Goal: Information Seeking & Learning: Learn about a topic

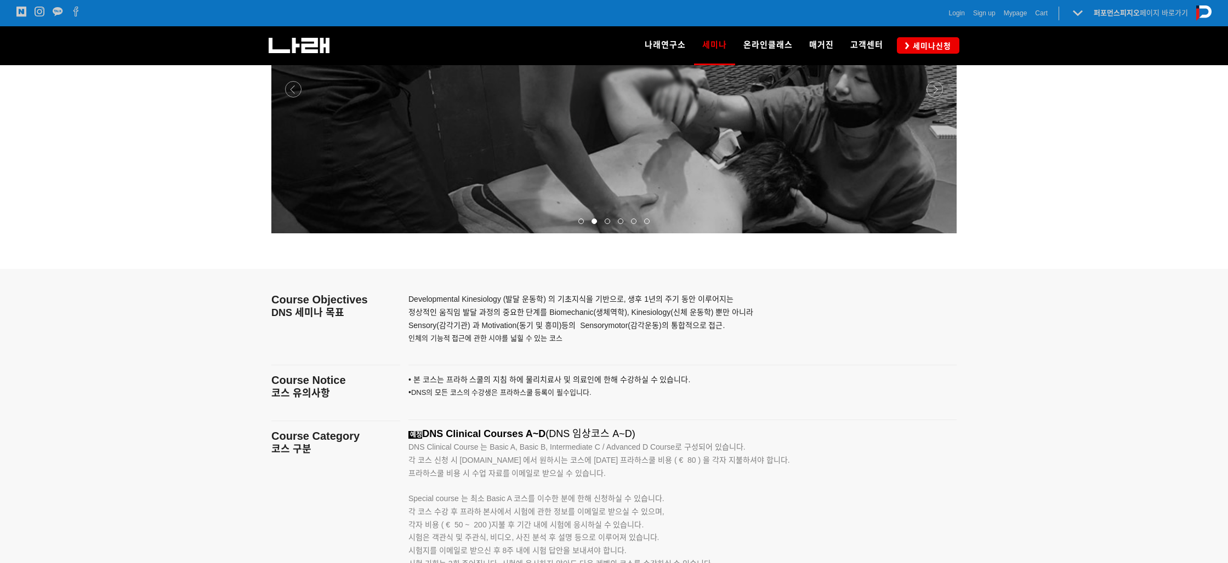
scroll to position [1441, 0]
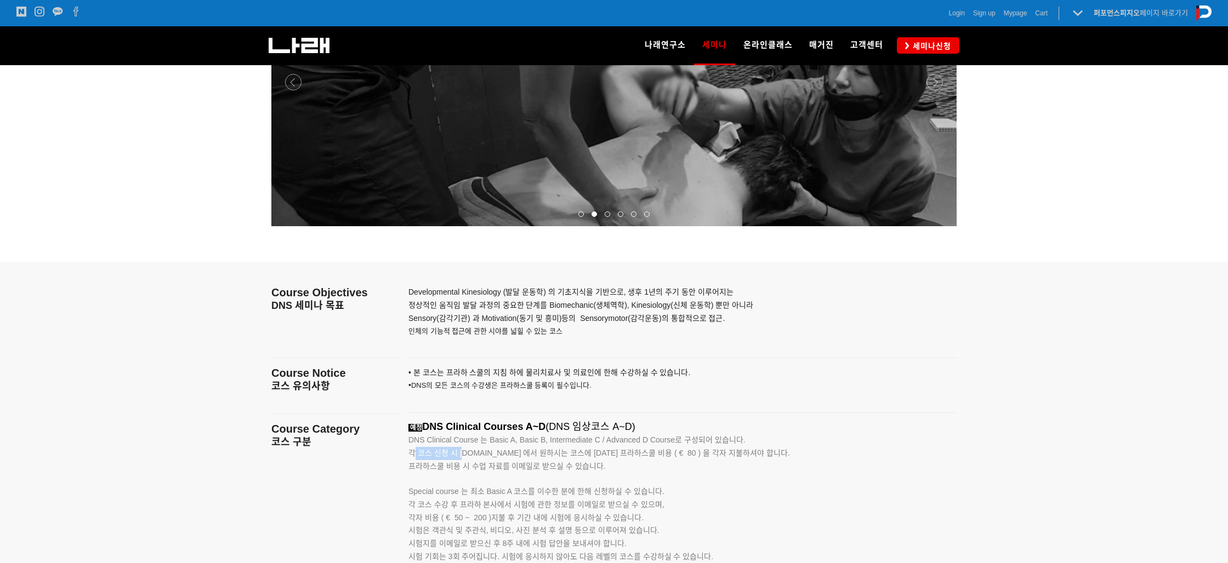
drag, startPoint x: 415, startPoint y: 455, endPoint x: 511, endPoint y: 464, distance: 96.9
click at [511, 464] on span "각 코스 신청 시 [DOMAIN_NAME] 에서 원하시는 코스에 [DATE] 프라하스쿨 비용 ( € 80 ) 을 각자 지불하셔야 합니다. 프라…" at bounding box center [598, 459] width 381 height 21
click at [589, 477] on p "Special course 는 최소 Basic A 코스를 이수한 분에 한해 신청하실 수 있습니다." at bounding box center [668, 485] width 521 height 25
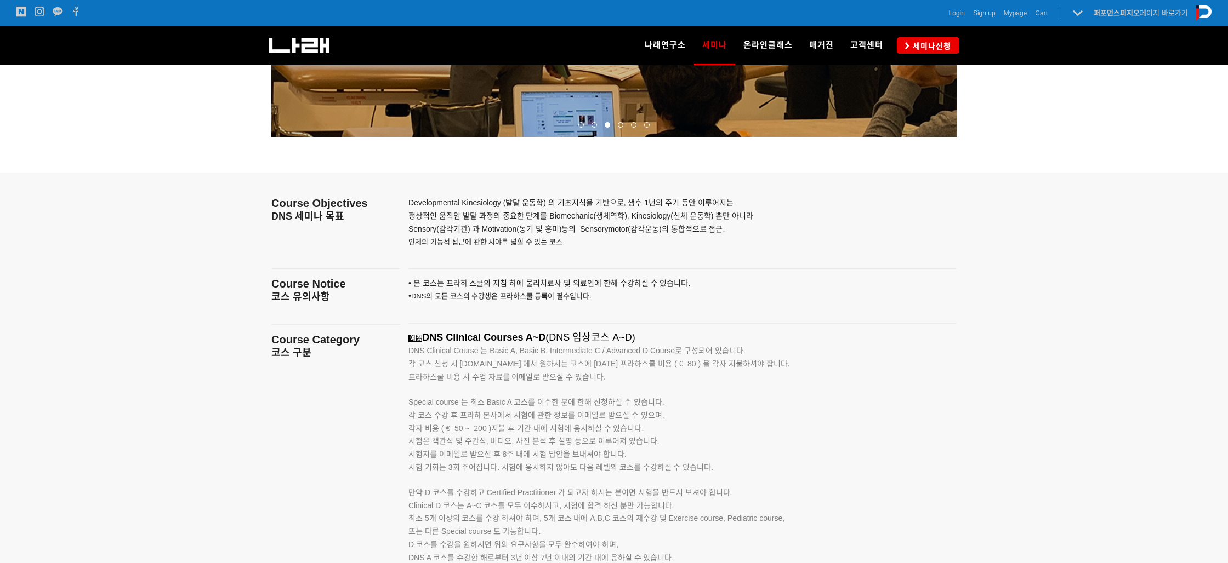
scroll to position [1537, 0]
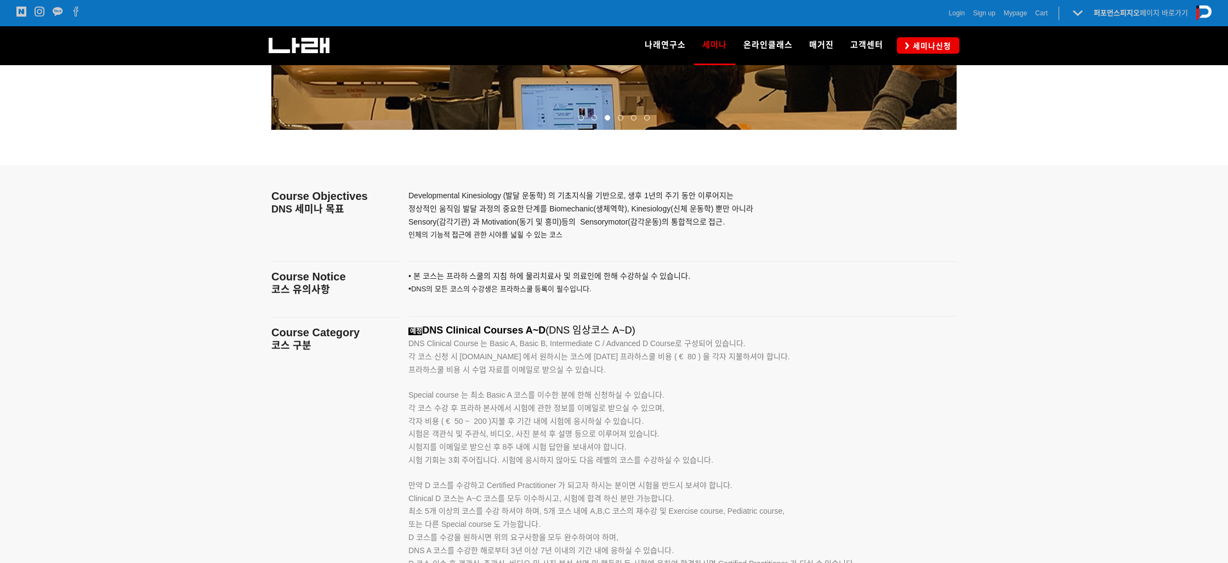
drag, startPoint x: 429, startPoint y: 404, endPoint x: 627, endPoint y: 467, distance: 208.1
click at [668, 449] on p "각 코스 수강 후 프라하 본사에서 시험에 관한 정보를 이메일로 받으실 수 있으며, 각자 비용 ( € 50 ~ 200 )지불 후 기간 내에 시험…" at bounding box center [668, 428] width 521 height 52
click at [473, 468] on p "시험 기회는 3회 주어집니다. 시험에 응시하지 않아도 다음 레벨의 코스를 수강하실 수 있습니다. 만약 D 코스를 수강하고 Certified P…" at bounding box center [668, 473] width 521 height 38
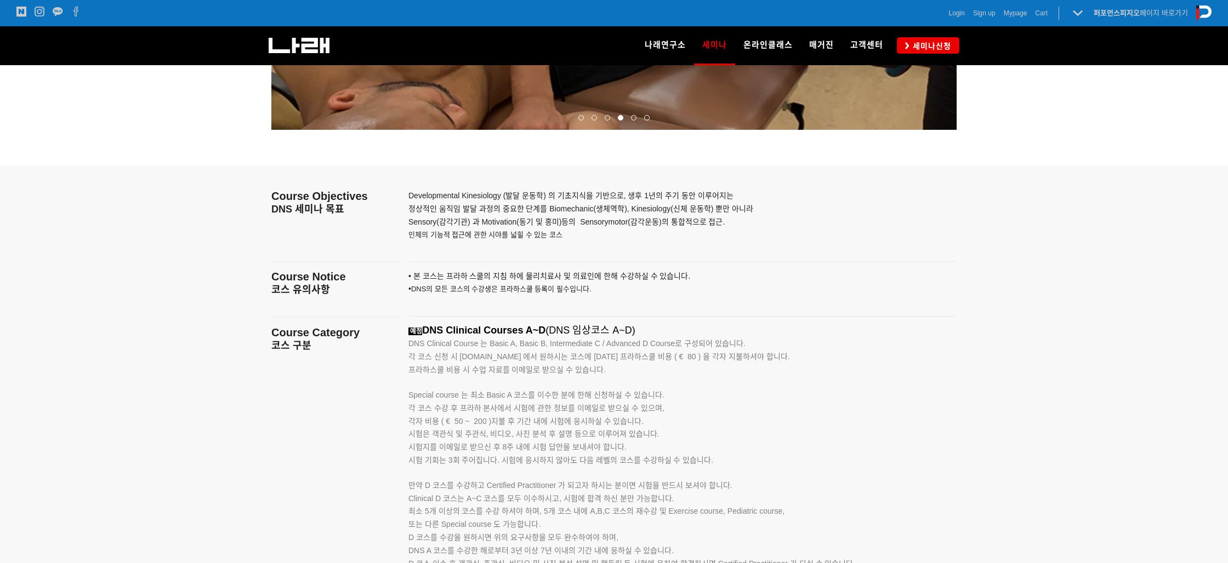
drag, startPoint x: 412, startPoint y: 396, endPoint x: 698, endPoint y: 417, distance: 286.3
click at [698, 417] on div "예정 DNS Clinical Courses A~D (DNS 임상코스 A~D) DNS Clinical Course 는 Basic A, Basic…" at bounding box center [668, 485] width 521 height 321
click at [559, 442] on p "각 코스 수강 후 프라하 본사에서 시험에 관한 정보를 이메일로 받으실 수 있으며, 각자 비용 ( € 50 ~ 200 )지불 후 기간 내에 시험…" at bounding box center [668, 428] width 521 height 52
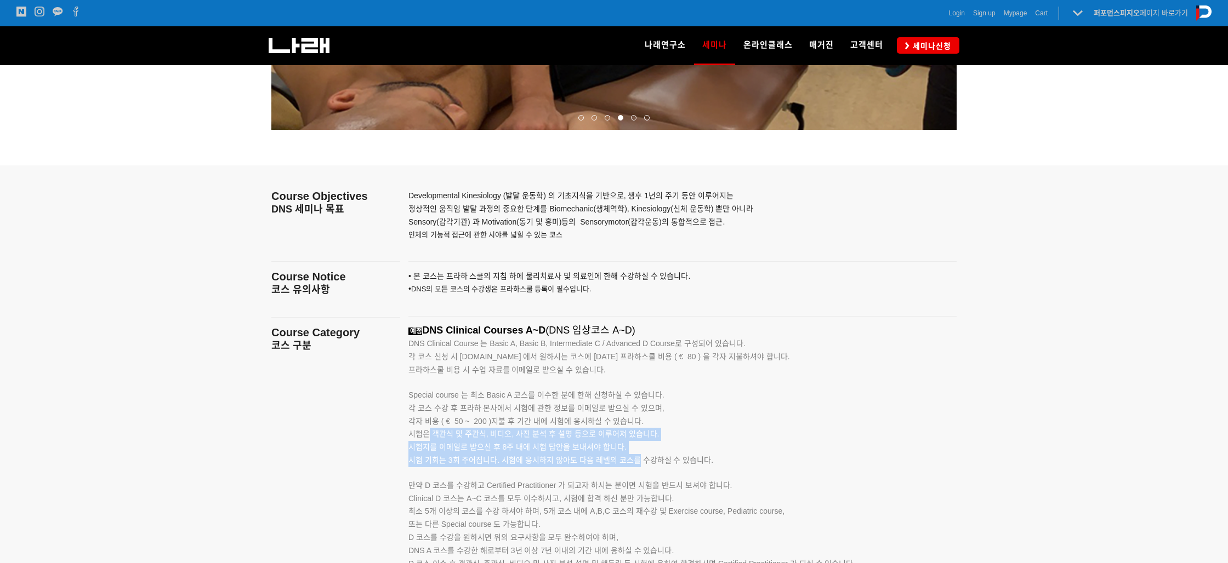
drag, startPoint x: 426, startPoint y: 436, endPoint x: 609, endPoint y: 465, distance: 185.9
click at [639, 460] on div "예정 DNS Clinical Courses A~D (DNS 임상코스 A~D) DNS Clinical Course 는 Basic A, Basic…" at bounding box center [668, 485] width 521 height 321
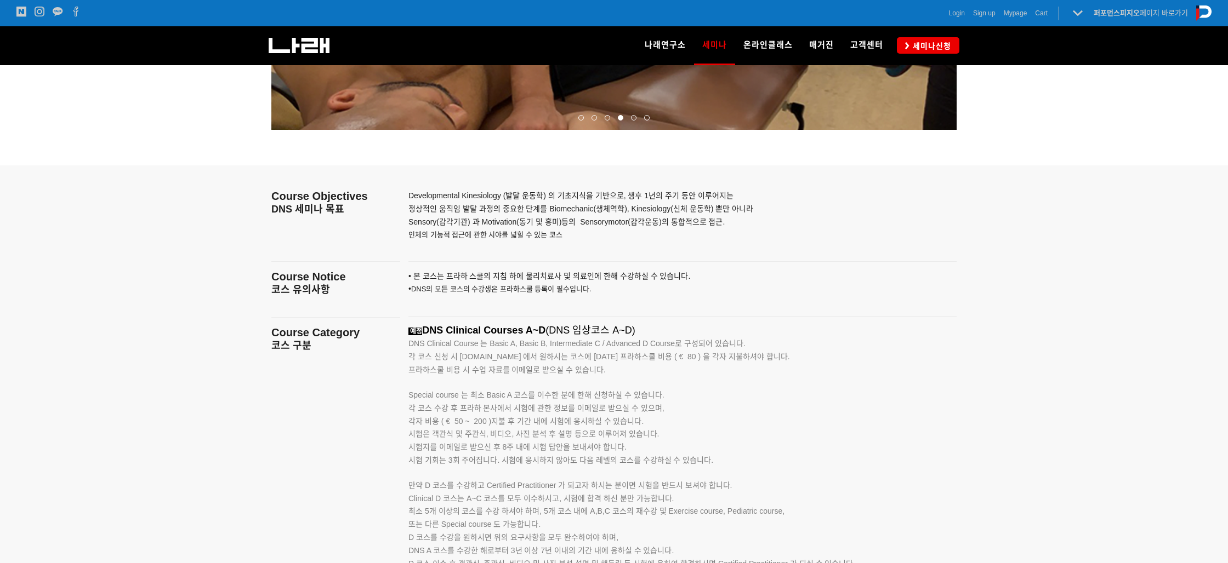
click at [549, 469] on p "시험 기회는 3회 주어집니다. 시험에 응시하지 않아도 다음 레벨의 코스를 수강하실 수 있습니다. 만약 D 코스를 수강하고 Certified P…" at bounding box center [668, 473] width 521 height 38
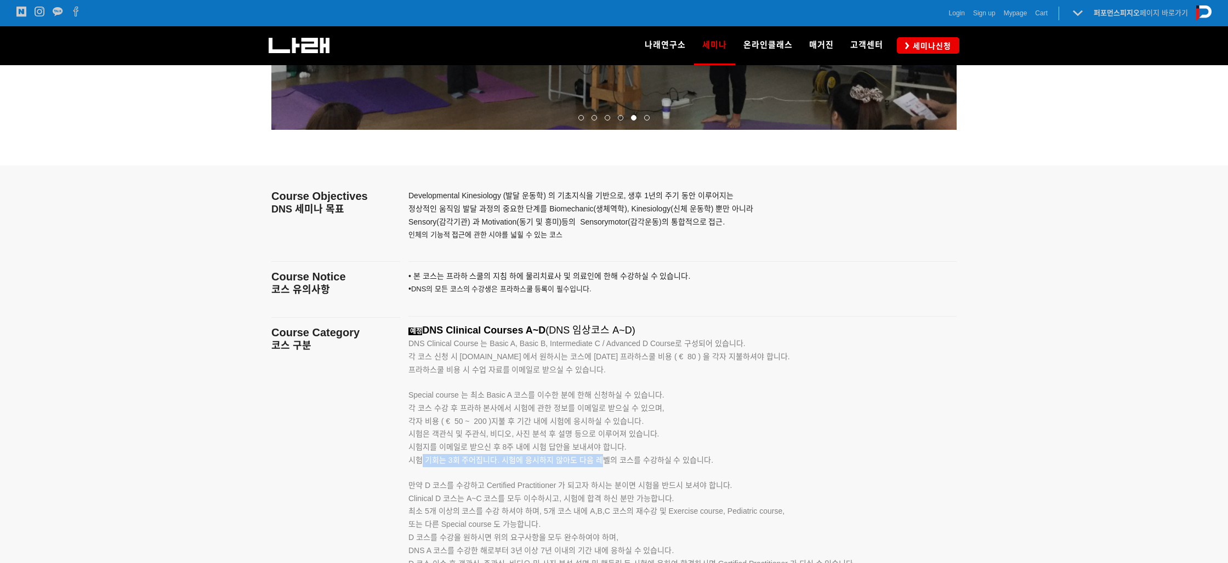
drag, startPoint x: 463, startPoint y: 463, endPoint x: 605, endPoint y: 466, distance: 142.5
click at [603, 463] on span "시험 기회는 3회 주어집니다. 시험에 응시하지 않아도 다음 레벨의 코스를 수강하실 수 있습니다." at bounding box center [560, 460] width 305 height 9
drag, startPoint x: 617, startPoint y: 476, endPoint x: 625, endPoint y: 477, distance: 7.7
click at [618, 476] on p "시험 기회는 3회 주어집니다. 시험에 응시하지 않아도 다음 레벨의 코스를 수강하실 수 있습니다. 만약 D 코스를 수강하고 Certified P…" at bounding box center [668, 473] width 521 height 38
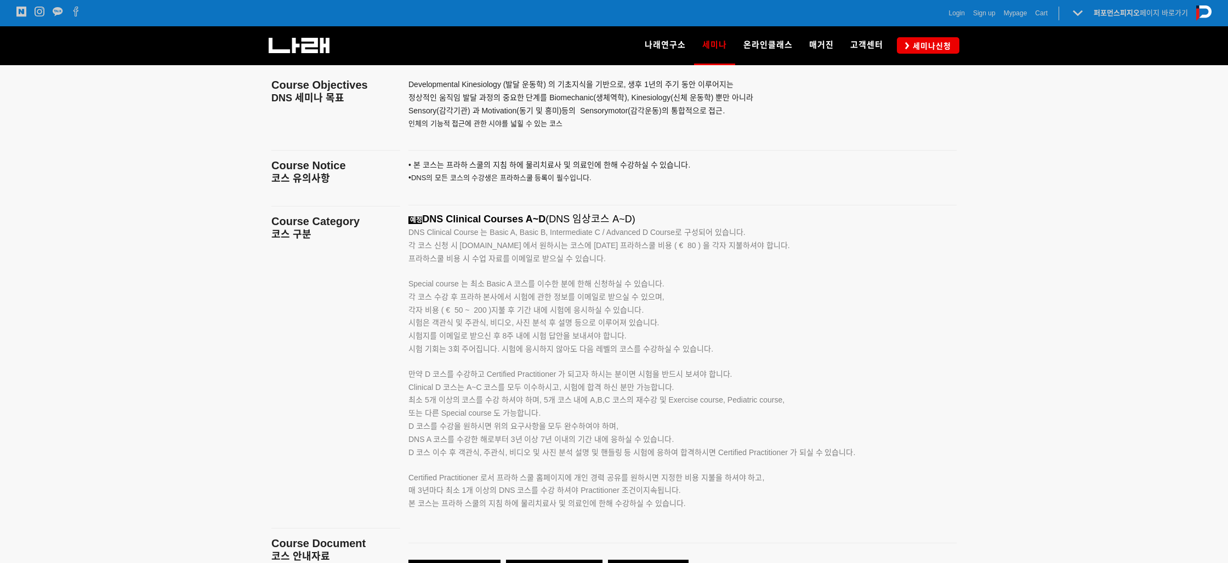
scroll to position [1649, 0]
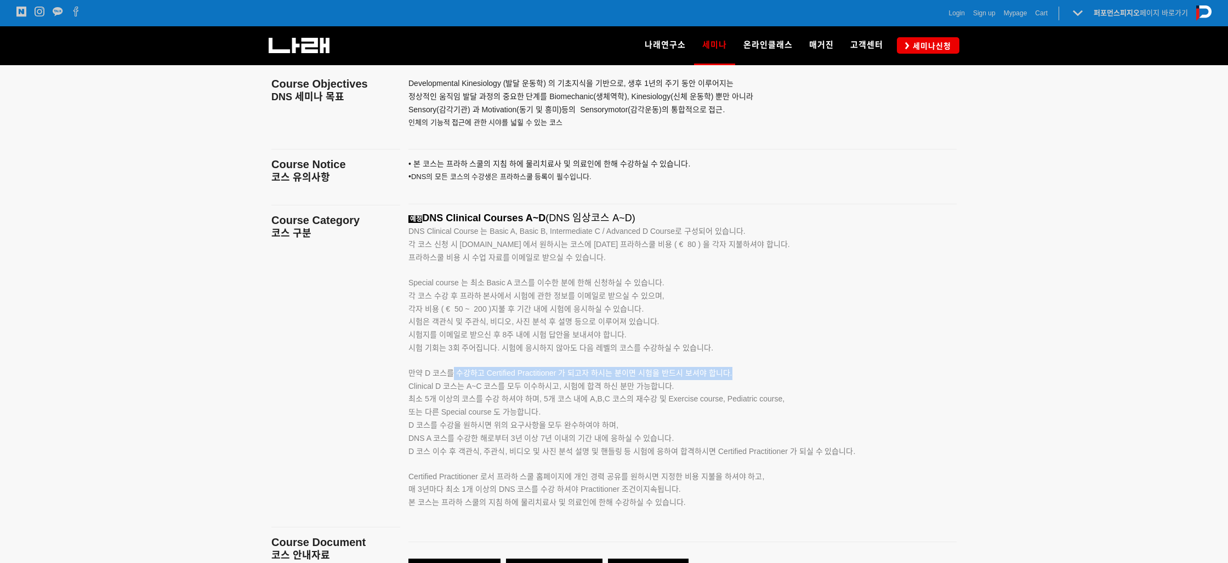
drag, startPoint x: 453, startPoint y: 368, endPoint x: 744, endPoint y: 382, distance: 291.9
click at [730, 372] on p "시험 기회는 3회 주어집니다. 시험에 응시하지 않아도 다음 레벨의 코스를 수강하실 수 있습니다. 만약 D 코스를 수강하고 Certified P…" at bounding box center [668, 361] width 521 height 38
click at [744, 382] on p "Clinical D 코스는 A~C 코스를 모두 이수하시고, 시험에 합격 하신 분만 가능합니다. 최소 5개 이상의 코스를 수강 하셔야 하며, 5…" at bounding box center [668, 419] width 521 height 78
drag, startPoint x: 570, startPoint y: 385, endPoint x: 649, endPoint y: 392, distance: 78.7
click at [649, 392] on p "Clinical D 코스는 A~C 코스를 모두 이수하시고, 시험에 합격 하신 분만 가능합니다. 최소 5개 이상의 코스를 수강 하셔야 하며, 5…" at bounding box center [668, 419] width 521 height 78
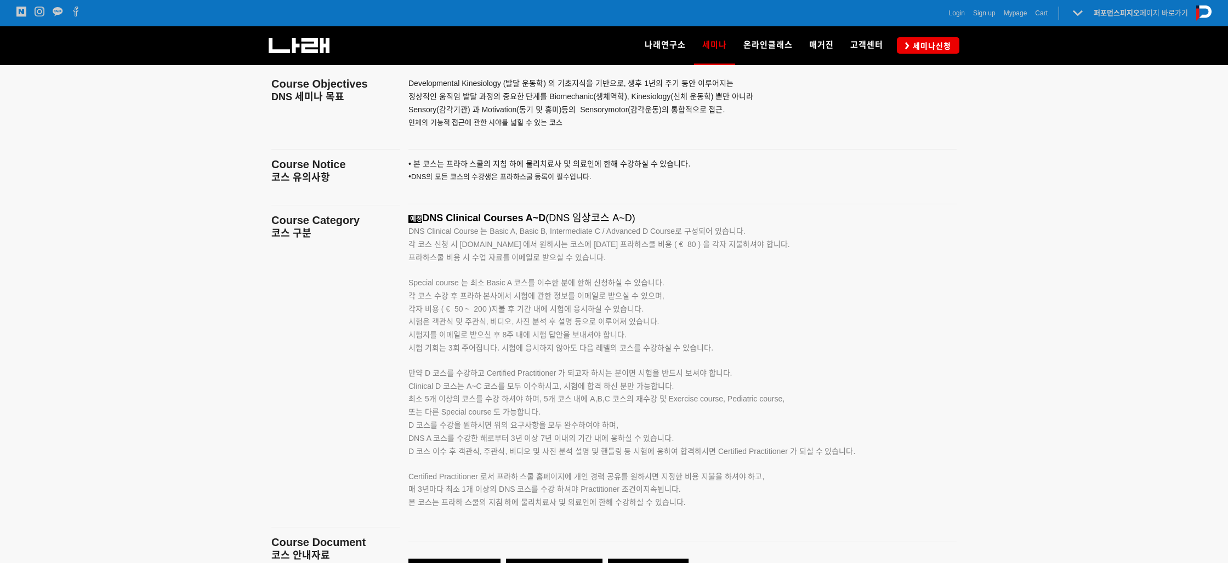
click at [635, 418] on p "Clinical D 코스는 A~C 코스를 모두 이수하시고, 시험에 합격 하신 분만 가능합니다. 최소 5개 이상의 코스를 수강 하셔야 하며, 5…" at bounding box center [668, 419] width 521 height 78
drag, startPoint x: 423, startPoint y: 400, endPoint x: 692, endPoint y: 403, distance: 269.1
click at [666, 402] on span "최소 5개 이상의 코스를 수강 하셔야 하며, 5개 코스 내에 A,B,C 코스의 재수강 및 Exercise course, Pediatric co…" at bounding box center [596, 399] width 376 height 9
click at [692, 403] on span "최소 5개 이상의 코스를 수강 하셔야 하며, 5개 코스 내에 A,B,C 코스의 재수강 및 Exercise course, Pediatric co…" at bounding box center [596, 399] width 376 height 9
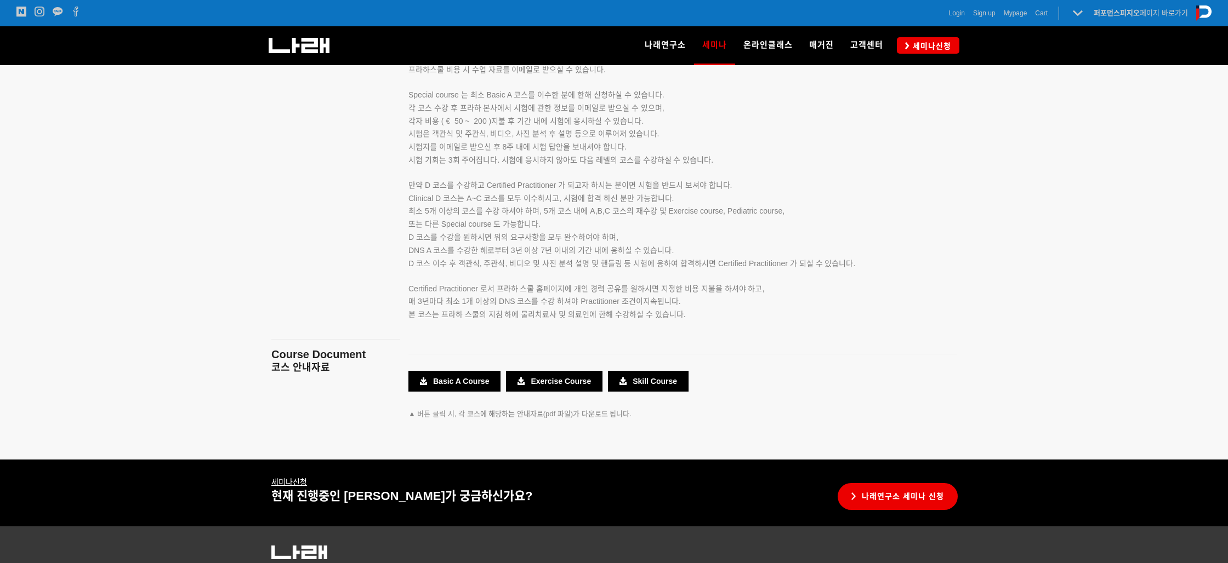
scroll to position [1840, 0]
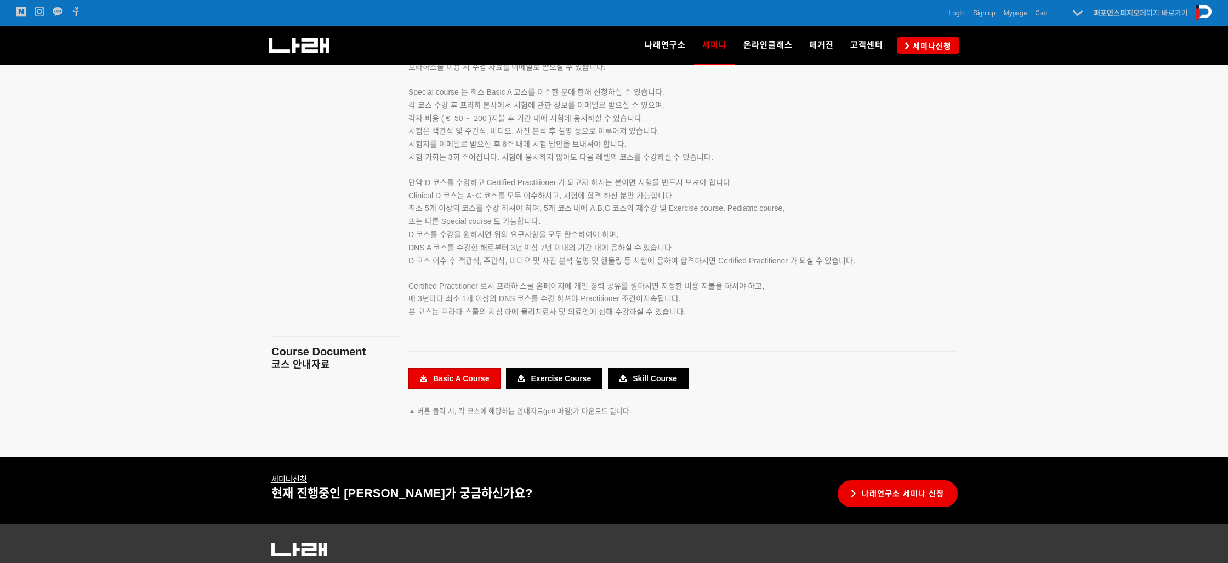
click at [460, 389] on link "Basic A Course" at bounding box center [454, 378] width 92 height 21
click at [444, 382] on link "Basic A Course" at bounding box center [454, 378] width 92 height 21
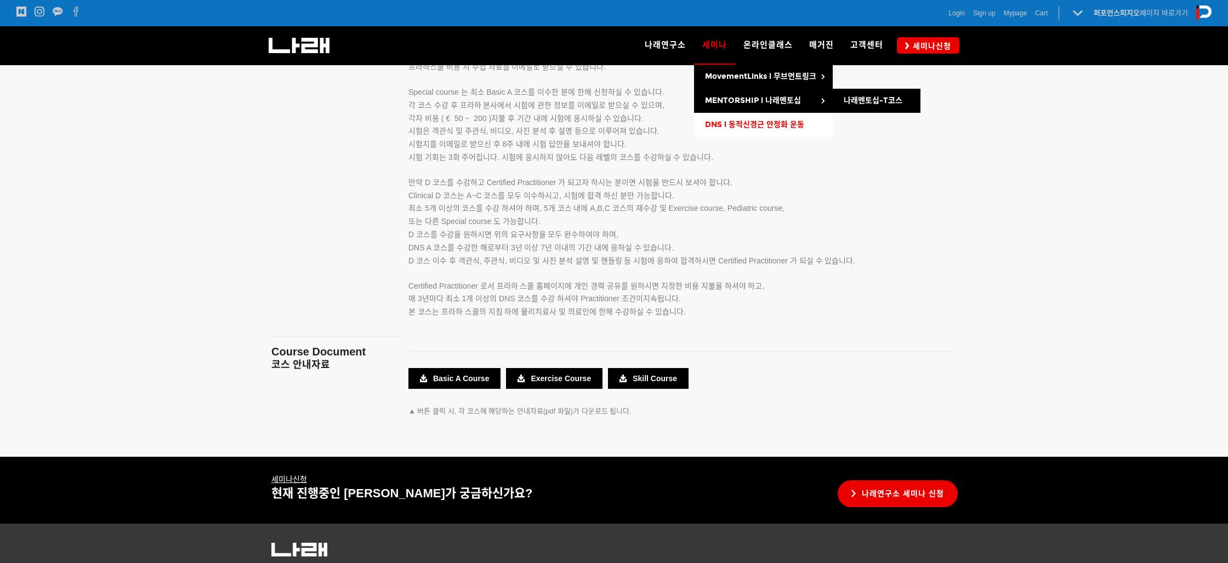
click at [741, 119] on link "DNS l 동적신경근 안정화 운동" at bounding box center [763, 125] width 139 height 24
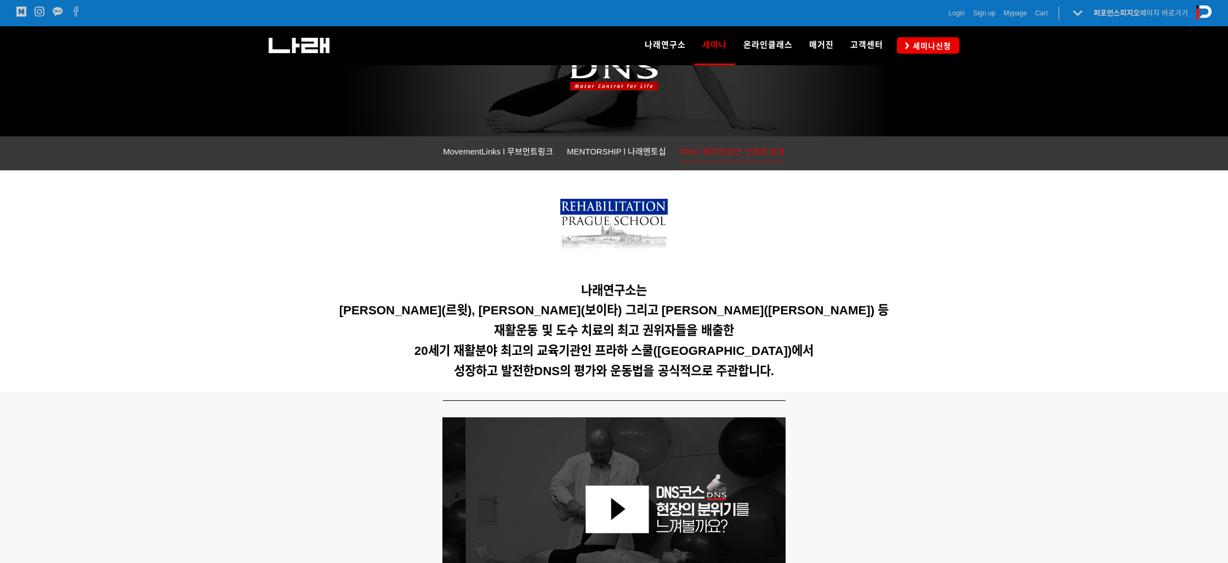
scroll to position [145, 0]
drag, startPoint x: 429, startPoint y: 311, endPoint x: 683, endPoint y: 330, distance: 255.0
click at [671, 308] on span "[PERSON_NAME](르윗), [PERSON_NAME](보이타) 그리고 [PERSON_NAME]([PERSON_NAME]) 등" at bounding box center [614, 311] width 550 height 14
click at [686, 339] on h5 "재활운동 및 도수 치료의 최고 권위자들을 배출한" at bounding box center [613, 331] width 685 height 15
drag, startPoint x: 642, startPoint y: 299, endPoint x: 831, endPoint y: 341, distance: 194.1
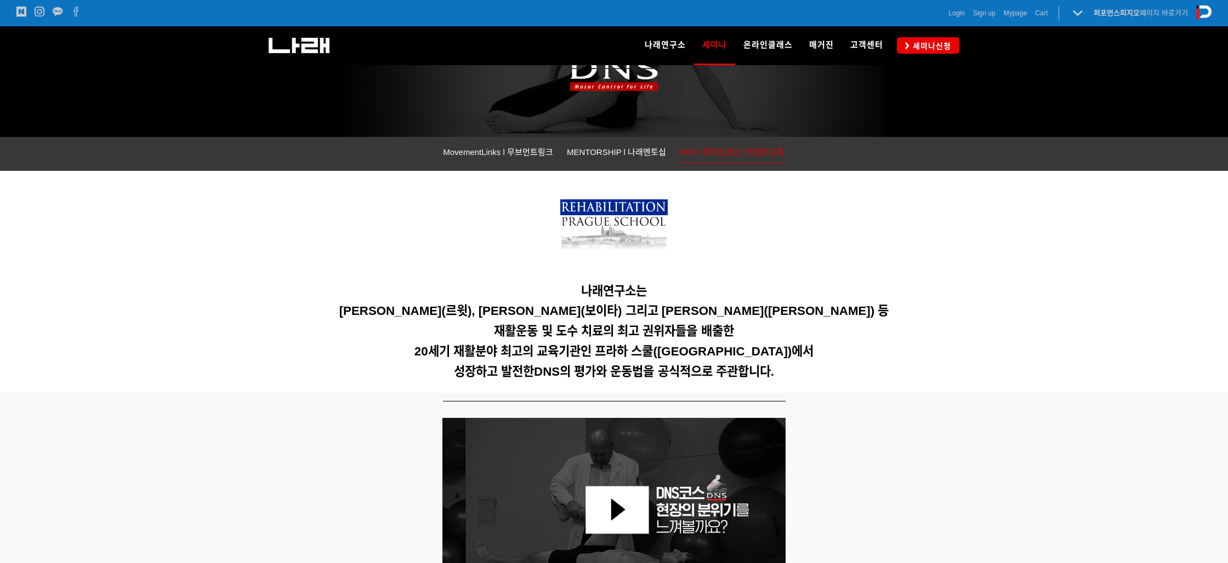
click at [790, 300] on div "나래연구소는 Karel Lewit(르윗), Vaclav Vojta(보이타) 그리고 Vladimir Jandar(얀다) 등 재활운동 및 도수 치…" at bounding box center [613, 282] width 685 height 206
drag, startPoint x: 844, startPoint y: 356, endPoint x: 585, endPoint y: 344, distance: 260.0
click at [844, 356] on h5 "20세기 재활분야 최고의 교육기관인 프라하 스쿨([GEOGRAPHIC_DATA])에서" at bounding box center [613, 352] width 685 height 15
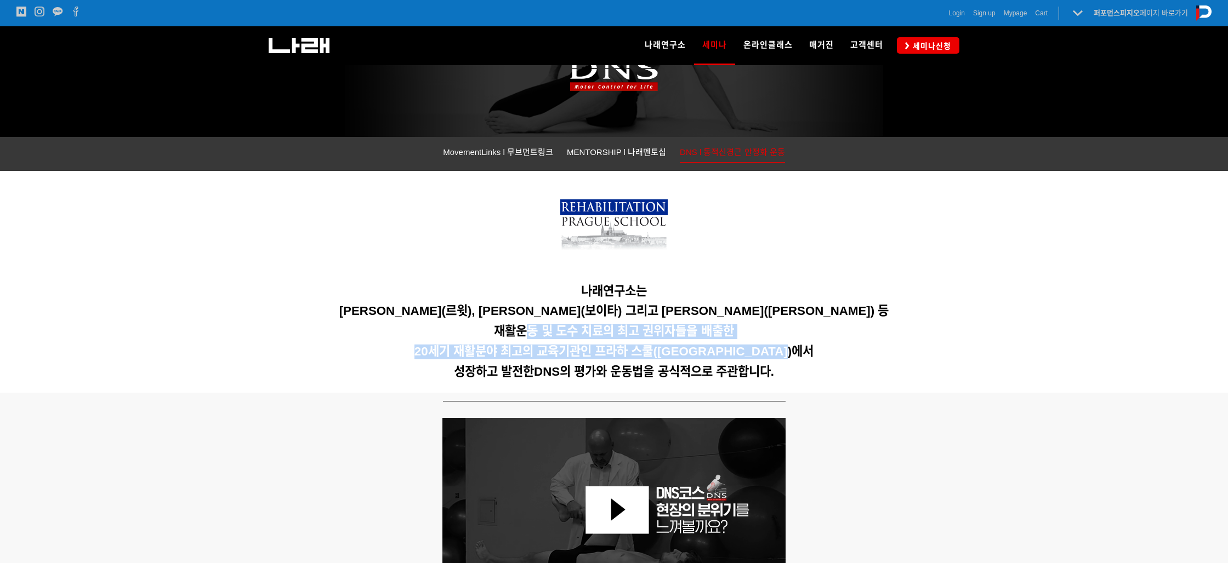
drag, startPoint x: 584, startPoint y: 330, endPoint x: 824, endPoint y: 372, distance: 243.1
click at [802, 357] on div "나래연구소는 Karel Lewit(르윗), Vaclav Vojta(보이타) 그리고 Vladimir Jandar(얀다) 등 재활운동 및 도수 치…" at bounding box center [613, 282] width 685 height 206
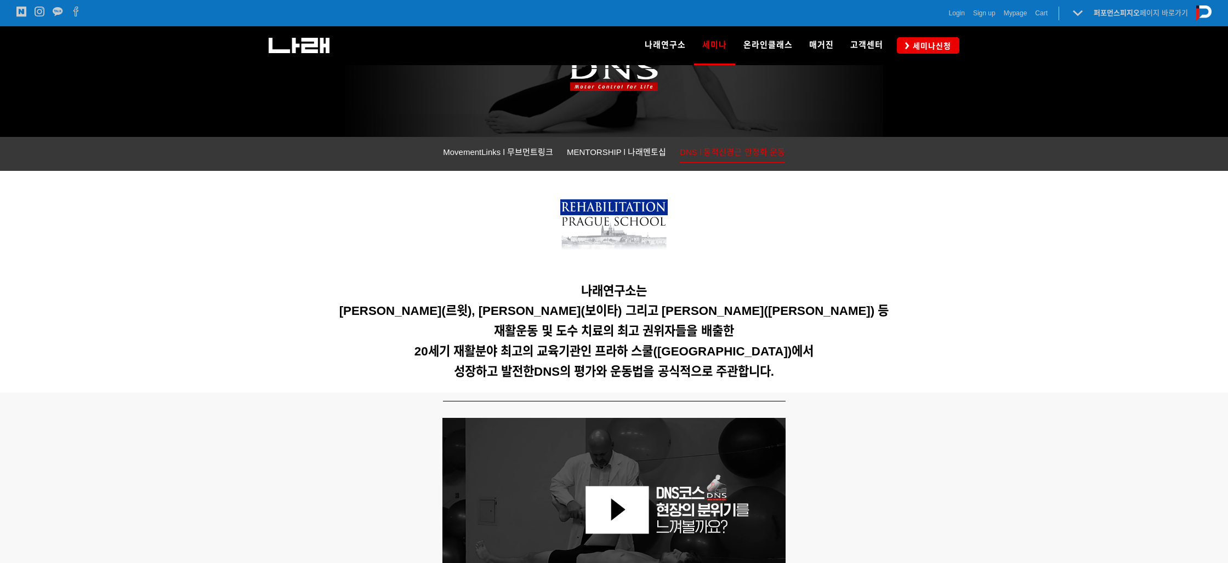
click at [824, 372] on h5 "성장하고 발전한 DNS의 평가와 운동법을 공식적으로 주관합니다." at bounding box center [613, 372] width 685 height 15
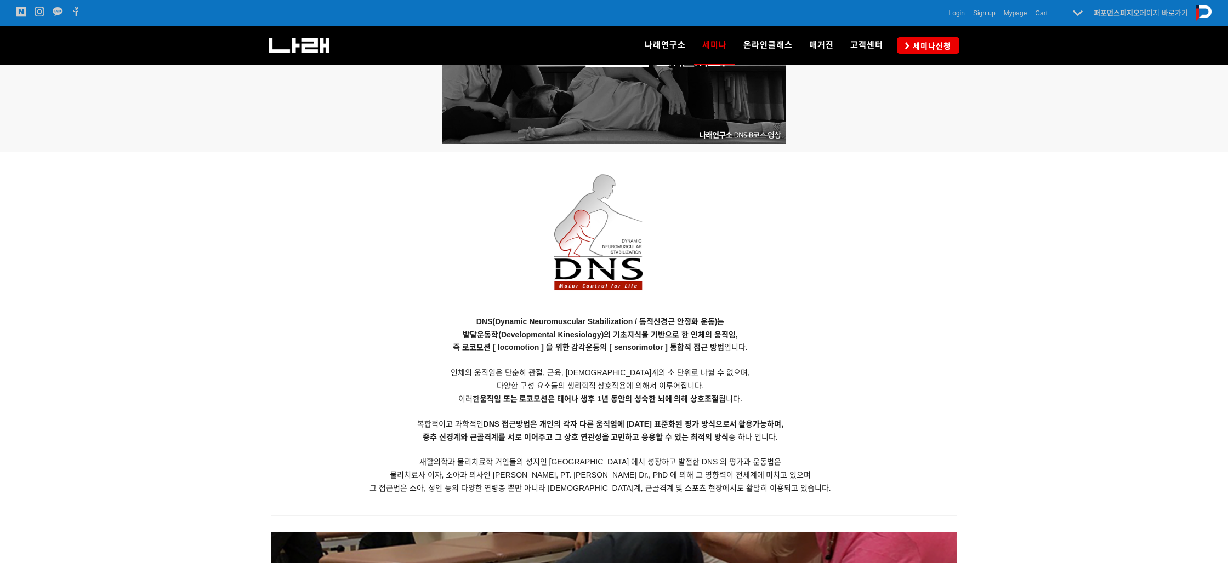
scroll to position [857, 0]
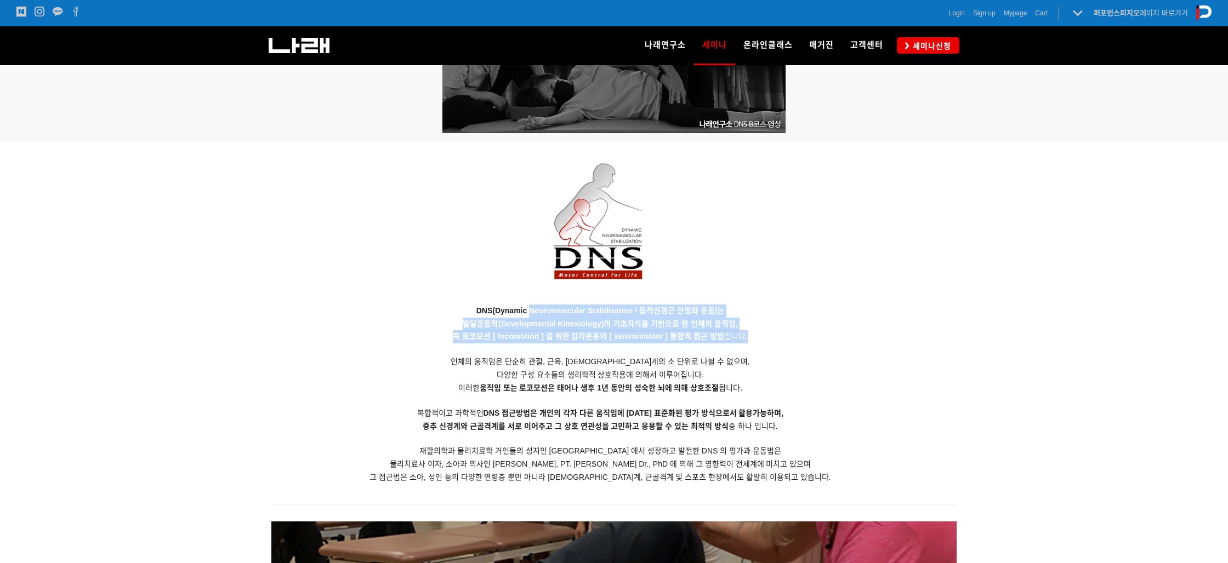
drag, startPoint x: 528, startPoint y: 307, endPoint x: 829, endPoint y: 349, distance: 303.2
click at [792, 338] on p "DNS(Dynamic Neuromuscular Stabilization / 동적신경근 안정화 운동)는 발달운동학(Developmental Ki…" at bounding box center [600, 395] width 658 height 180
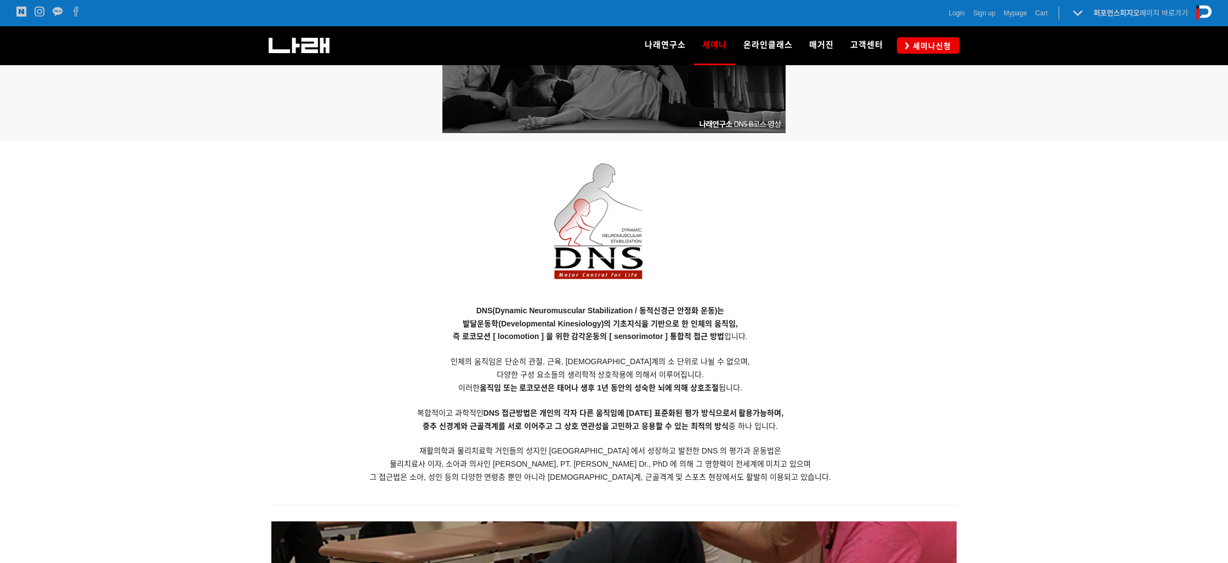
click at [829, 349] on p "DNS(Dynamic Neuromuscular Stabilization / 동적신경근 안정화 운동)는 발달운동학(Developmental Ki…" at bounding box center [600, 395] width 658 height 180
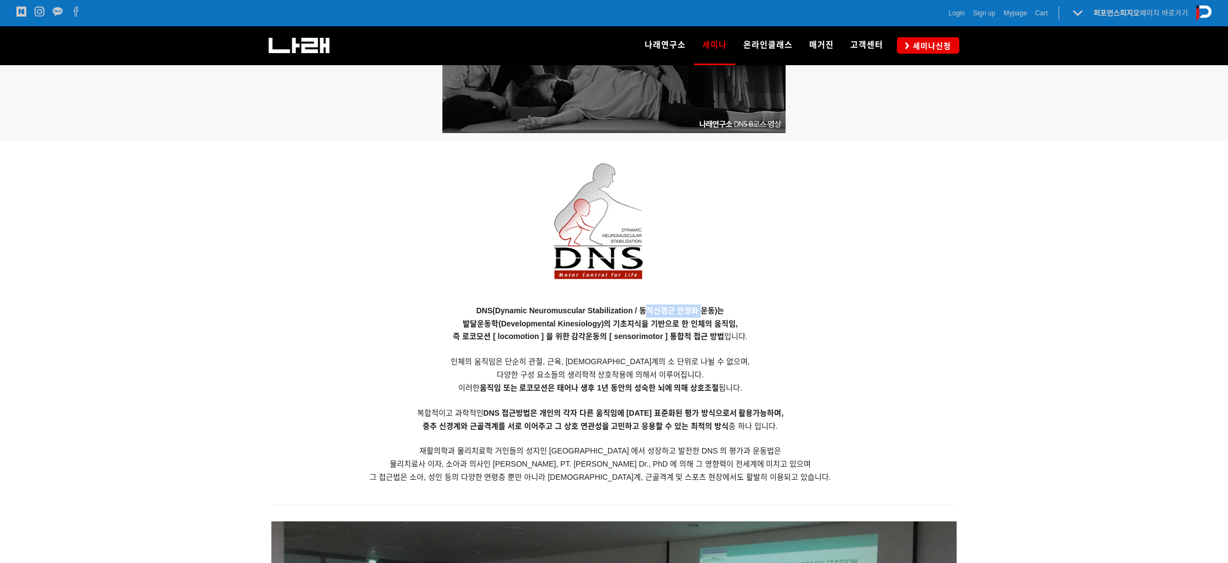
drag, startPoint x: 647, startPoint y: 309, endPoint x: 698, endPoint y: 313, distance: 50.6
click at [698, 313] on strong "DNS(Dynamic Neuromuscular Stabilization / 동적신경근 안정화 운동)는" at bounding box center [600, 310] width 248 height 9
click at [699, 330] on p "DNS(Dynamic Neuromuscular Stabilization / 동적신경근 안정화 운동)는 발달운동학(Developmental Ki…" at bounding box center [600, 395] width 658 height 180
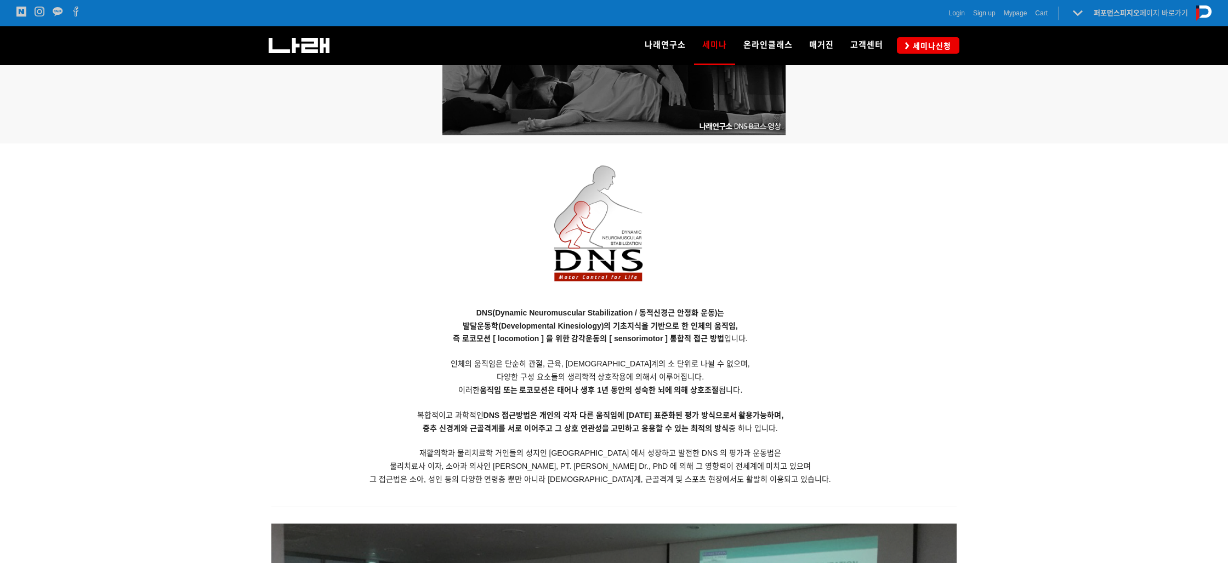
scroll to position [856, 0]
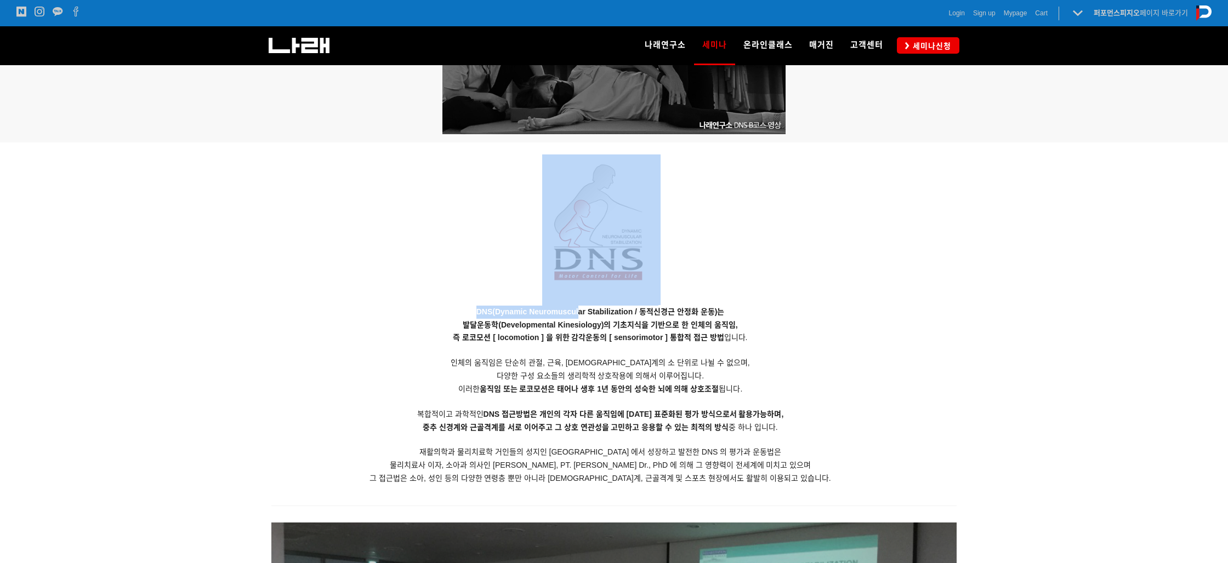
drag, startPoint x: 536, startPoint y: 302, endPoint x: 616, endPoint y: 361, distance: 99.2
click at [583, 317] on div "DNS(Dynamic Neuromuscular Stabilization / 동적신경근 안정화 운동)는 발달운동학(Developmental Ki…" at bounding box center [600, 319] width 658 height 355
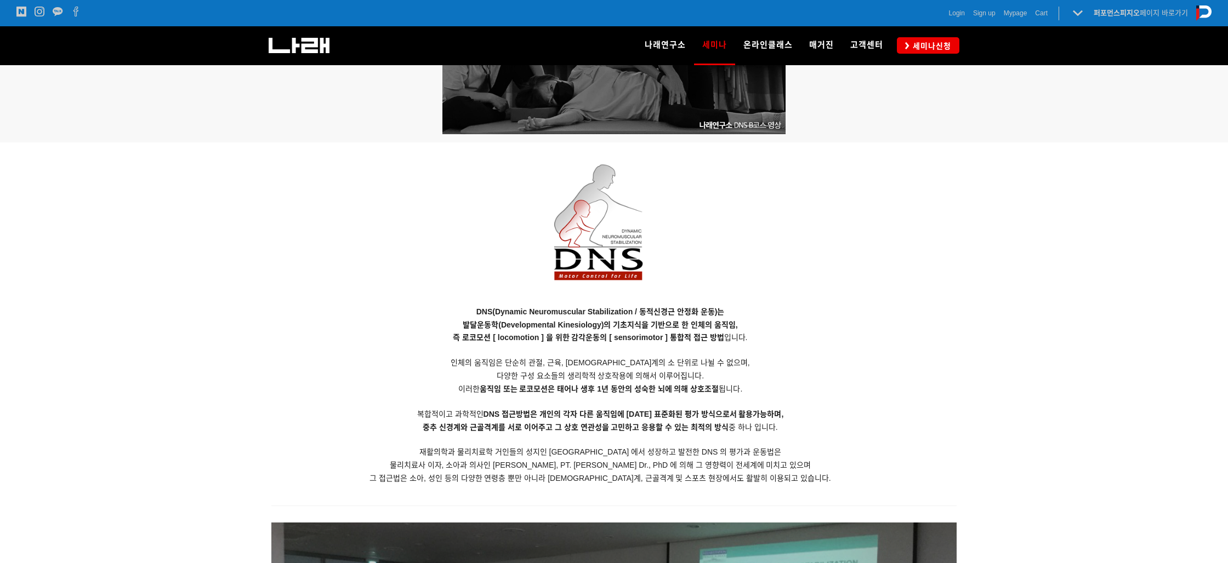
click at [618, 363] on span "인체의 움직임은 단순히 관절, 근육, [DEMOGRAPHIC_DATA]계의 소 단위로 나뉠 수 없으며," at bounding box center [599, 362] width 299 height 9
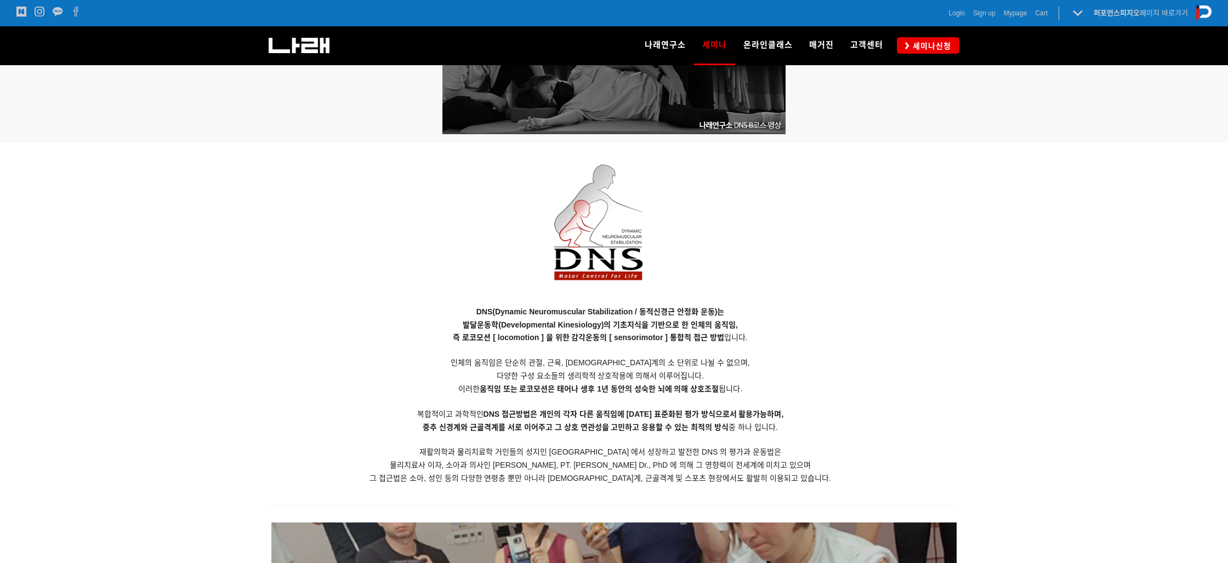
click at [892, 350] on p "DNS(Dynamic Neuromuscular Stabilization / 동적신경근 안정화 운동)는 발달운동학(Developmental Ki…" at bounding box center [600, 396] width 658 height 180
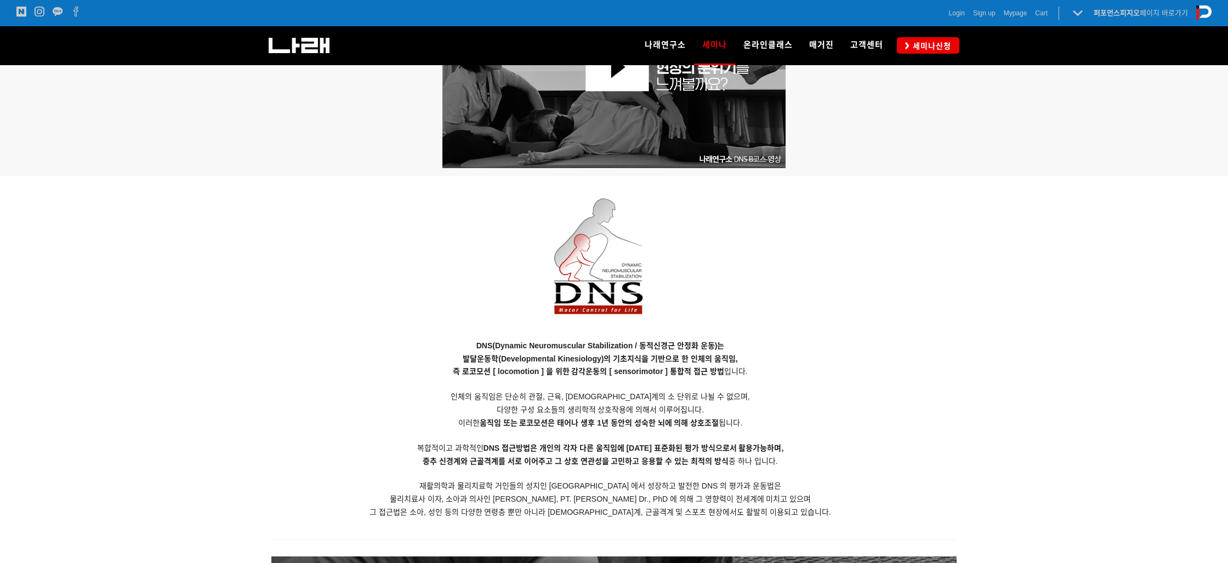
drag, startPoint x: 557, startPoint y: 380, endPoint x: 623, endPoint y: 380, distance: 65.8
click at [623, 380] on p "DNS(Dynamic Neuromuscular Stabilization / 동적신경근 안정화 운동)는 발달운동학(Developmental Ki…" at bounding box center [600, 430] width 658 height 180
click at [659, 390] on p "DNS(Dynamic Neuromuscular Stabilization / 동적신경근 안정화 운동)는 발달운동학(Developmental Ki…" at bounding box center [600, 430] width 658 height 180
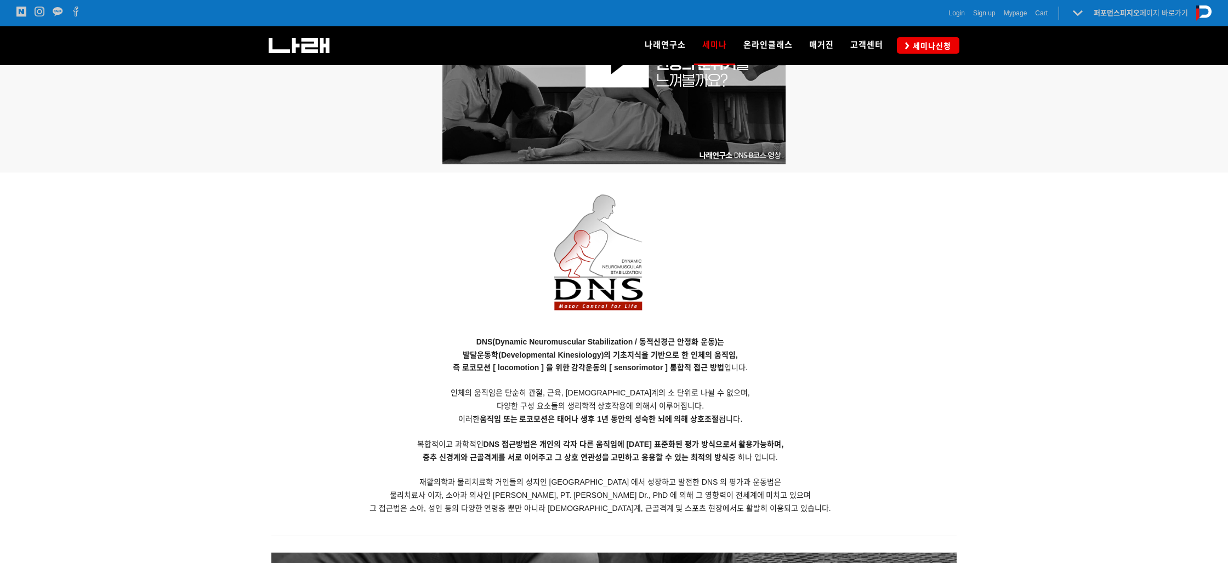
scroll to position [831, 0]
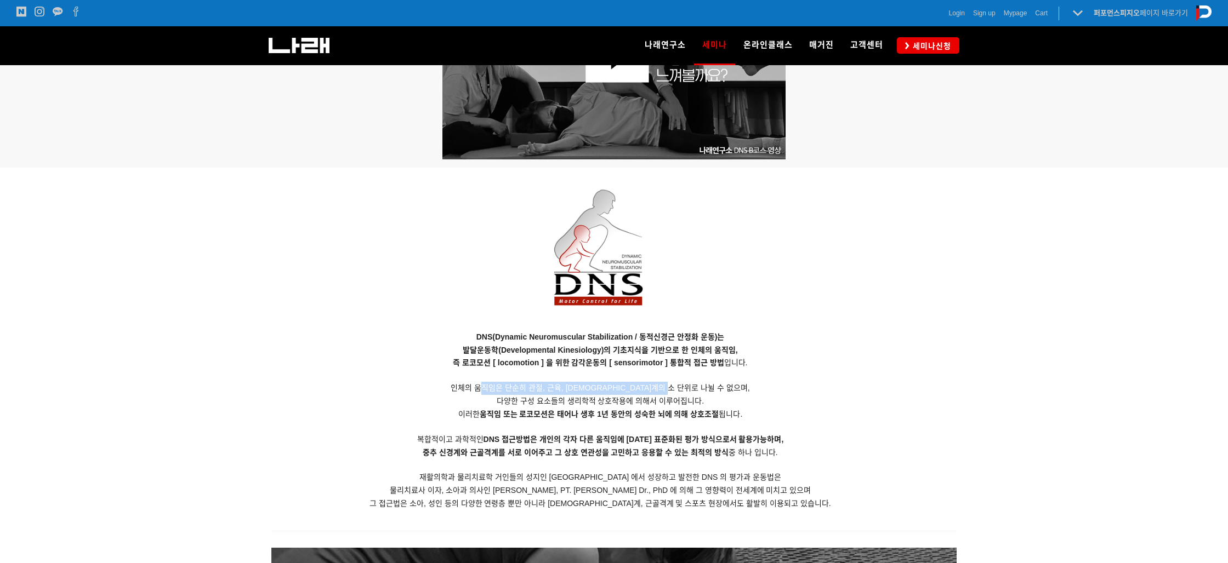
drag, startPoint x: 526, startPoint y: 385, endPoint x: 738, endPoint y: 391, distance: 212.1
click at [737, 391] on p "DNS(Dynamic Neuromuscular Stabilization / 동적신경근 안정화 운동)는 발달운동학(Developmental Ki…" at bounding box center [600, 421] width 658 height 180
click at [739, 391] on p "DNS(Dynamic Neuromuscular Stabilization / 동적신경근 안정화 운동)는 발달운동학(Developmental Ki…" at bounding box center [600, 422] width 658 height 180
drag, startPoint x: 547, startPoint y: 389, endPoint x: 622, endPoint y: 415, distance: 79.0
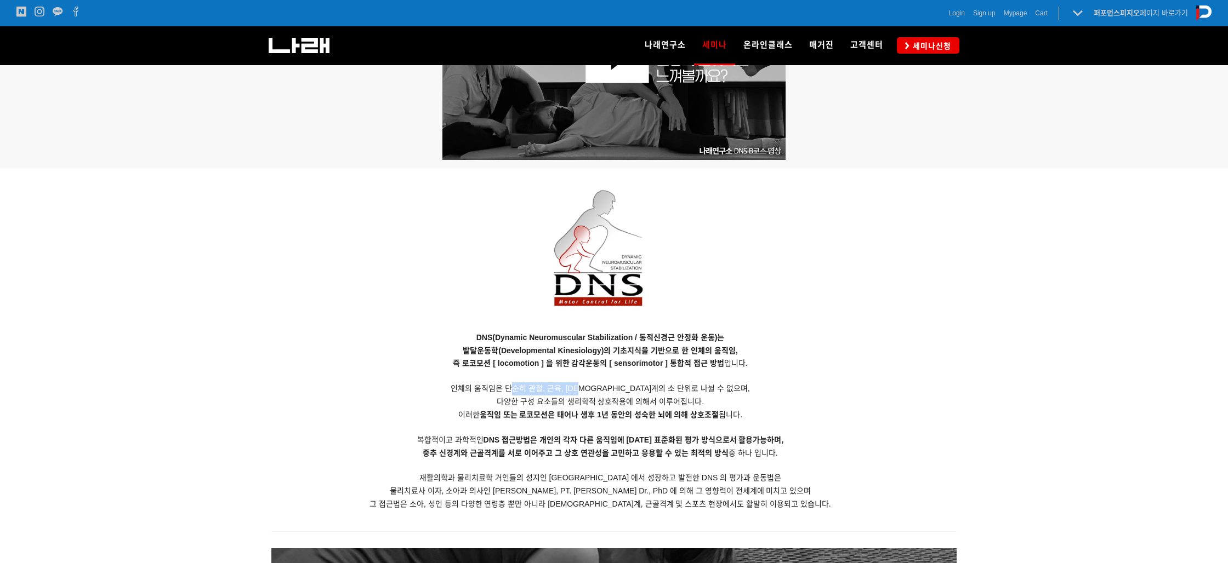
click at [623, 393] on p "DNS(Dynamic Neuromuscular Stabilization / 동적신경근 안정화 운동)는 발달운동학(Developmental Ki…" at bounding box center [600, 422] width 658 height 180
drag, startPoint x: 621, startPoint y: 416, endPoint x: 595, endPoint y: 413, distance: 27.1
click at [621, 416] on strong "움직임 또는 로코모션은 태어나 생후 1년 동안의 성숙한 뇌에 의해 상호조절" at bounding box center [598, 414] width 239 height 9
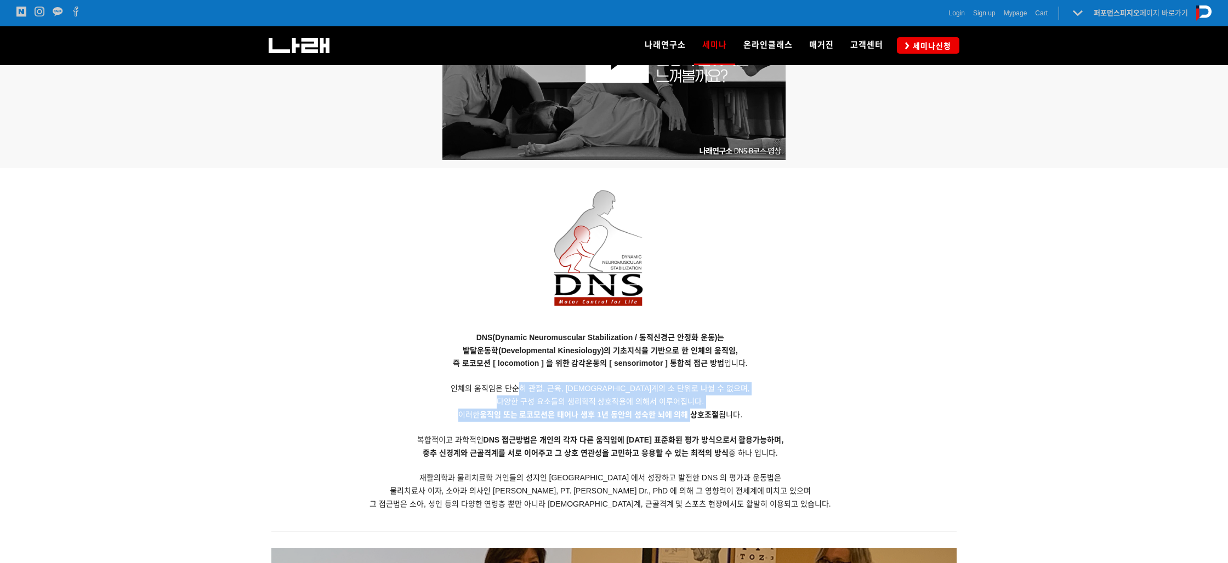
drag, startPoint x: 552, startPoint y: 392, endPoint x: 690, endPoint y: 412, distance: 139.4
click at [690, 412] on p "DNS(Dynamic Neuromuscular Stabilization / 동적신경근 안정화 운동)는 발달운동학(Developmental Ki…" at bounding box center [600, 422] width 658 height 180
drag, startPoint x: 692, startPoint y: 415, endPoint x: 680, endPoint y: 421, distance: 13.2
click at [692, 415] on strong "움직임 또는 로코모션은 태어나 생후 1년 동안의 성숙한 뇌에 의해 상호조절" at bounding box center [598, 414] width 239 height 9
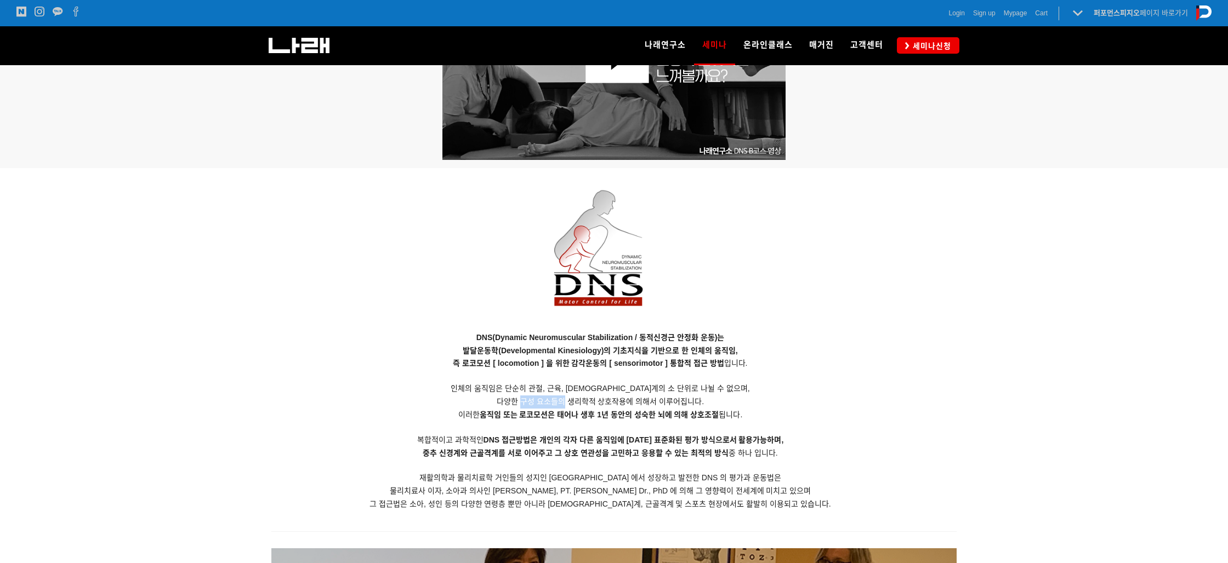
drag, startPoint x: 518, startPoint y: 400, endPoint x: 564, endPoint y: 401, distance: 45.5
click at [564, 401] on span "다양한 구성 요소들의 생리학적 상호작용에 의해서 이루어집니다." at bounding box center [599, 401] width 207 height 9
click at [582, 420] on p "DNS(Dynamic Neuromuscular Stabilization / 동적신경근 안정화 운동)는 발달운동학(Developmental Ki…" at bounding box center [600, 422] width 658 height 180
drag, startPoint x: 587, startPoint y: 398, endPoint x: 687, endPoint y: 424, distance: 102.9
click at [693, 408] on p "DNS(Dynamic Neuromuscular Stabilization / 동적신경근 안정화 운동)는 발달운동학(Developmental Ki…" at bounding box center [600, 422] width 658 height 180
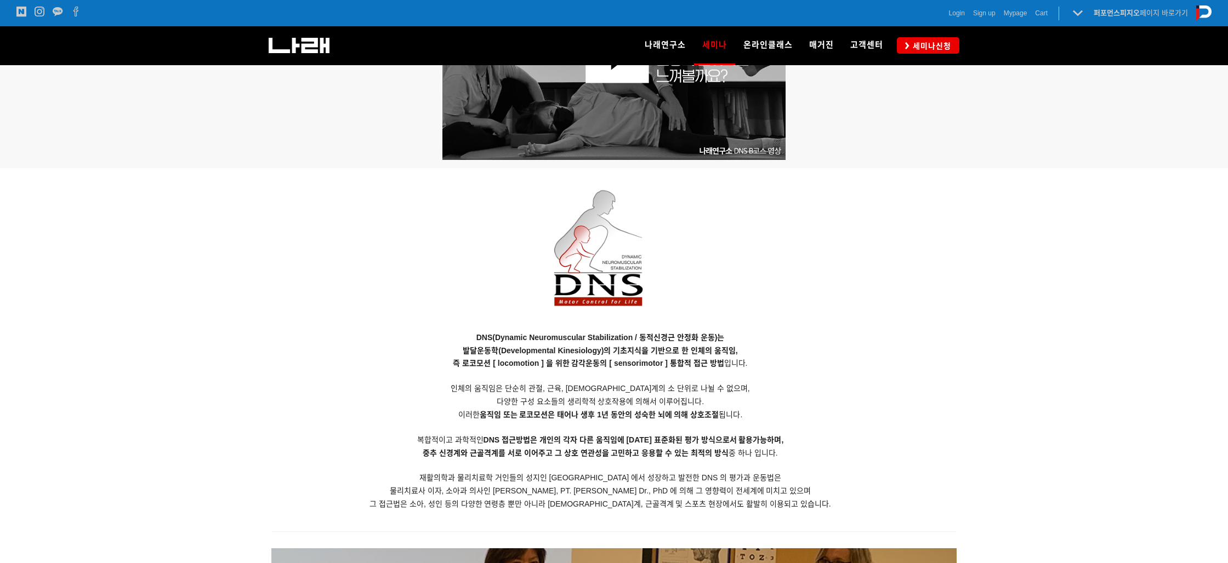
drag, startPoint x: 644, startPoint y: 439, endPoint x: 583, endPoint y: 432, distance: 61.8
click at [643, 439] on strong "DNS 접근방법은 개인의 각자 다른 움직임에 [DATE] 표준화된 평가 방식으로서 활용가능하며," at bounding box center [633, 440] width 300 height 9
drag, startPoint x: 478, startPoint y: 414, endPoint x: 554, endPoint y: 431, distance: 77.4
click at [547, 417] on span "이러한 움직임 또는 로코모션은 태어나 생후 1년 동안의 성숙한 뇌에 의해 상호조절 됩니다." at bounding box center [600, 414] width 284 height 9
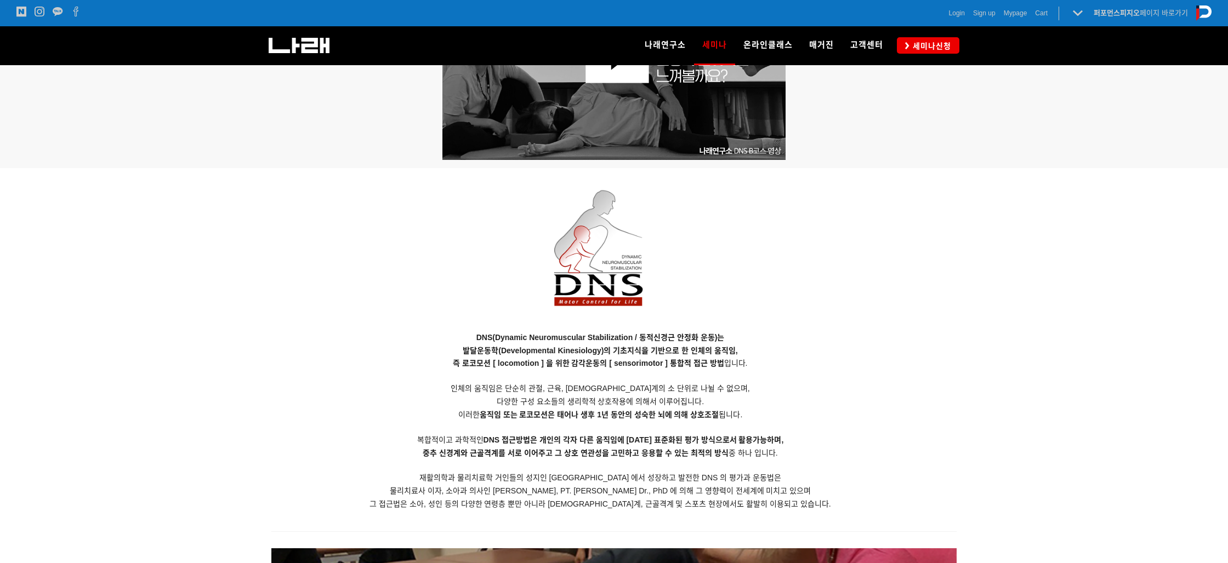
click at [561, 425] on p "DNS(Dynamic Neuromuscular Stabilization / 동적신경근 안정화 운동)는 발달운동학(Developmental Ki…" at bounding box center [600, 422] width 658 height 180
drag, startPoint x: 503, startPoint y: 364, endPoint x: 530, endPoint y: 373, distance: 28.9
click at [539, 366] on strong "즉 로코모션 [ locomotion ] 을 위한 감각운동의 [ sensorimotor ] 통합적 접근 방법" at bounding box center [588, 363] width 271 height 9
click at [481, 381] on p "DNS(Dynamic Neuromuscular Stabilization / 동적신경근 안정화 운동)는 발달운동학(Developmental Ki…" at bounding box center [600, 422] width 658 height 180
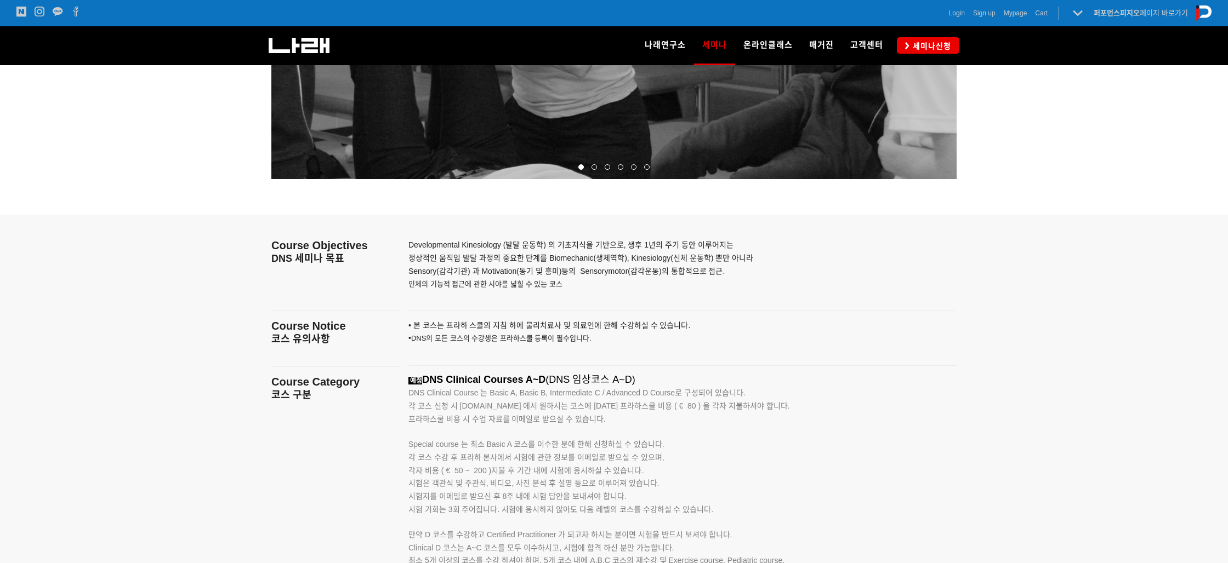
scroll to position [1493, 0]
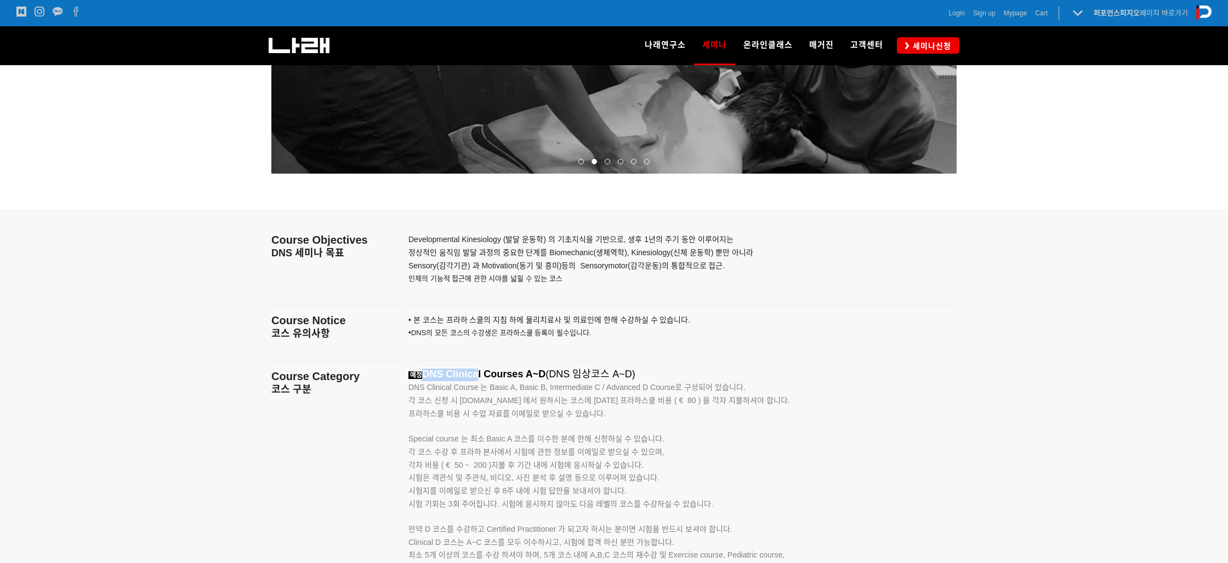
drag, startPoint x: 419, startPoint y: 375, endPoint x: 477, endPoint y: 374, distance: 57.5
click at [477, 374] on strong "예정 DNS Clinical Courses A~D" at bounding box center [476, 374] width 137 height 11
drag, startPoint x: 498, startPoint y: 380, endPoint x: 491, endPoint y: 375, distance: 8.6
click at [498, 380] on p "예정 DNS Clinical Courses A~D (DNS 임상코스 A~D)" at bounding box center [668, 375] width 521 height 13
drag, startPoint x: 495, startPoint y: 372, endPoint x: 543, endPoint y: 380, distance: 48.4
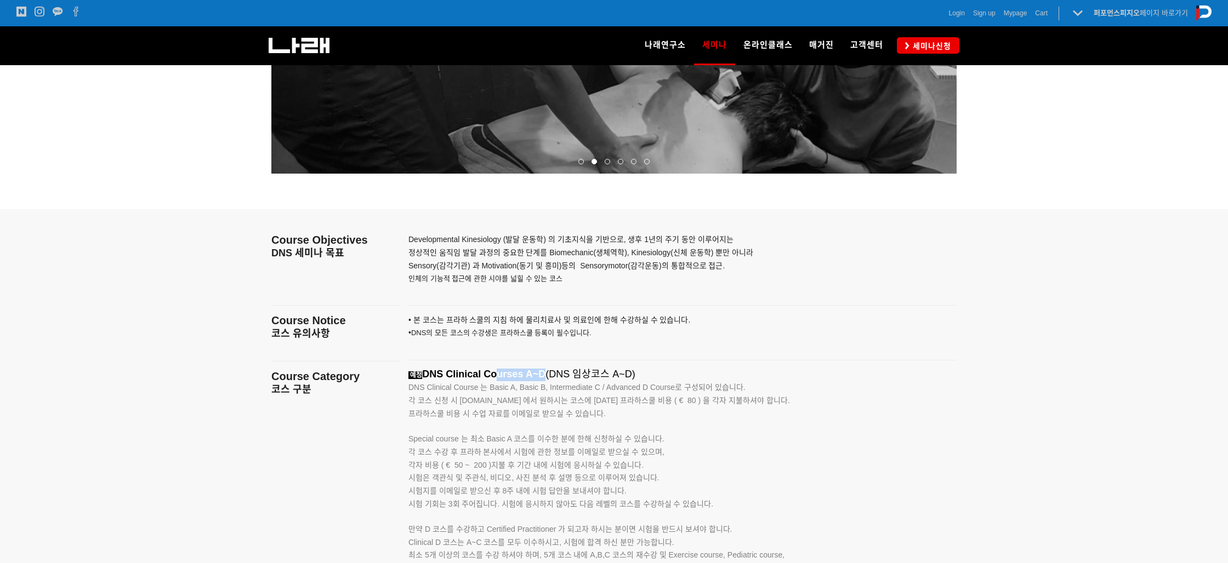
click at [541, 377] on span "DNS Clinical Courses A~D" at bounding box center [483, 374] width 123 height 11
click at [553, 391] on span "DNS Clinical Course 는 Basic A, Basic B, Intermediate C / Advanced D Course로 구성되…" at bounding box center [576, 387] width 337 height 9
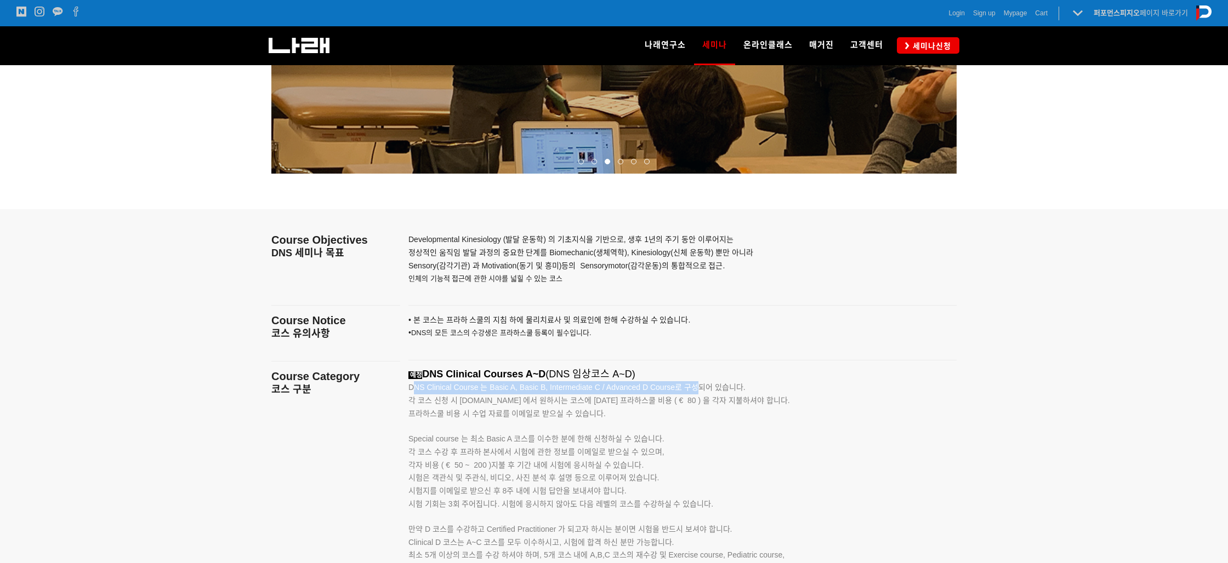
drag, startPoint x: 413, startPoint y: 388, endPoint x: 700, endPoint y: 392, distance: 287.2
click at [700, 392] on p "DNS Clinical Course 는 Basic A, Basic B, Intermediate C / Advanced D Course로 구성되…" at bounding box center [668, 387] width 521 height 13
click at [622, 433] on p "Special course 는 최소 Basic A 코스를 이수한 분에 한해 신청하실 수 있습니다." at bounding box center [668, 433] width 521 height 25
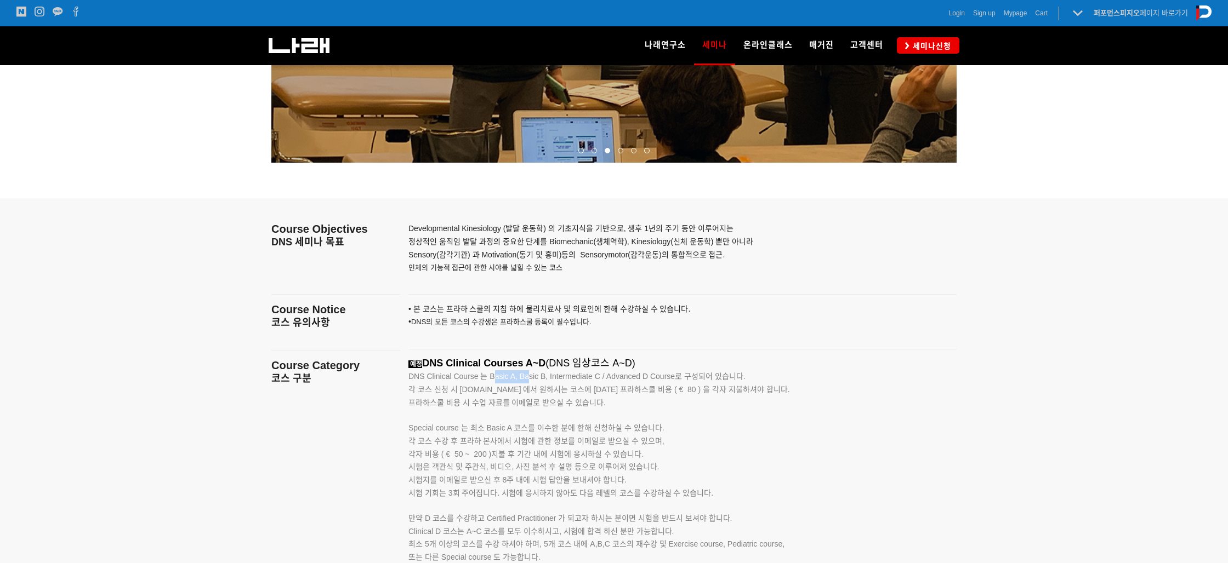
drag, startPoint x: 493, startPoint y: 378, endPoint x: 533, endPoint y: 380, distance: 40.6
click at [529, 380] on span "DNS Clinical Course 는 Basic A, Basic B, Intermediate C / Advanced D Course로 구성되…" at bounding box center [576, 376] width 337 height 9
drag, startPoint x: 565, startPoint y: 380, endPoint x: 590, endPoint y: 380, distance: 24.7
click at [590, 380] on span "DNS Clinical Course 는 Basic A, Basic B, Intermediate C / Advanced D Course로 구성되…" at bounding box center [576, 377] width 337 height 9
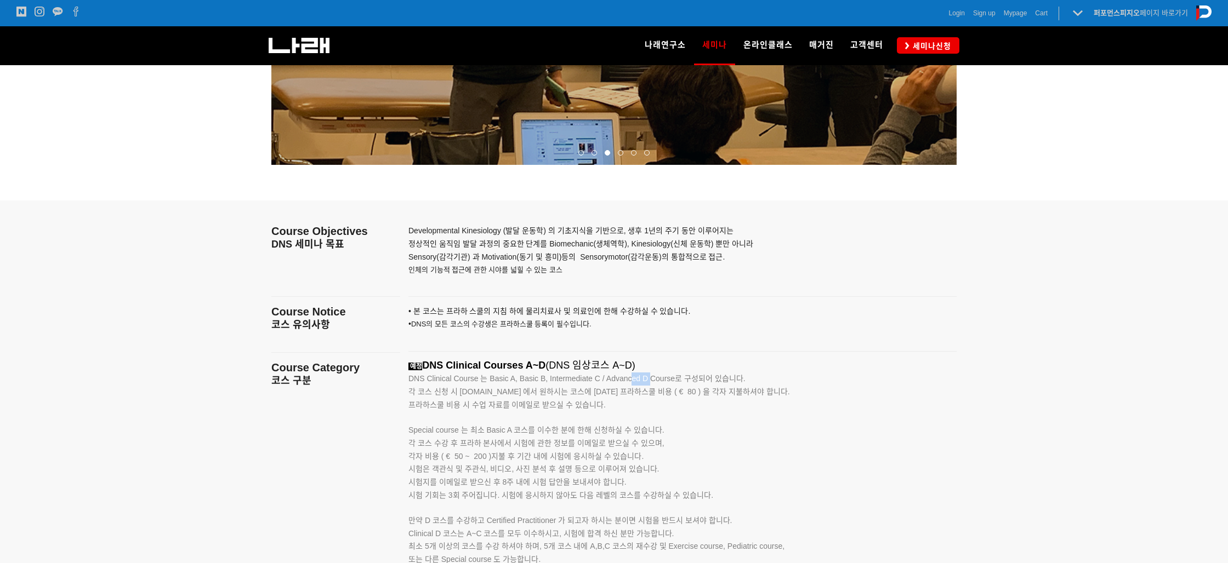
drag, startPoint x: 632, startPoint y: 382, endPoint x: 653, endPoint y: 389, distance: 22.4
click at [650, 382] on span "DNS Clinical Course 는 Basic A, Basic B, Intermediate C / Advanced D Course로 구성되…" at bounding box center [576, 378] width 337 height 9
click at [655, 396] on span "각 코스 신청 시 [DOMAIN_NAME] 에서 원하시는 코스에 [DATE] 프라하스쿨 비용 ( € 80 ) 을 각자 지불하셔야 합니다." at bounding box center [598, 391] width 381 height 9
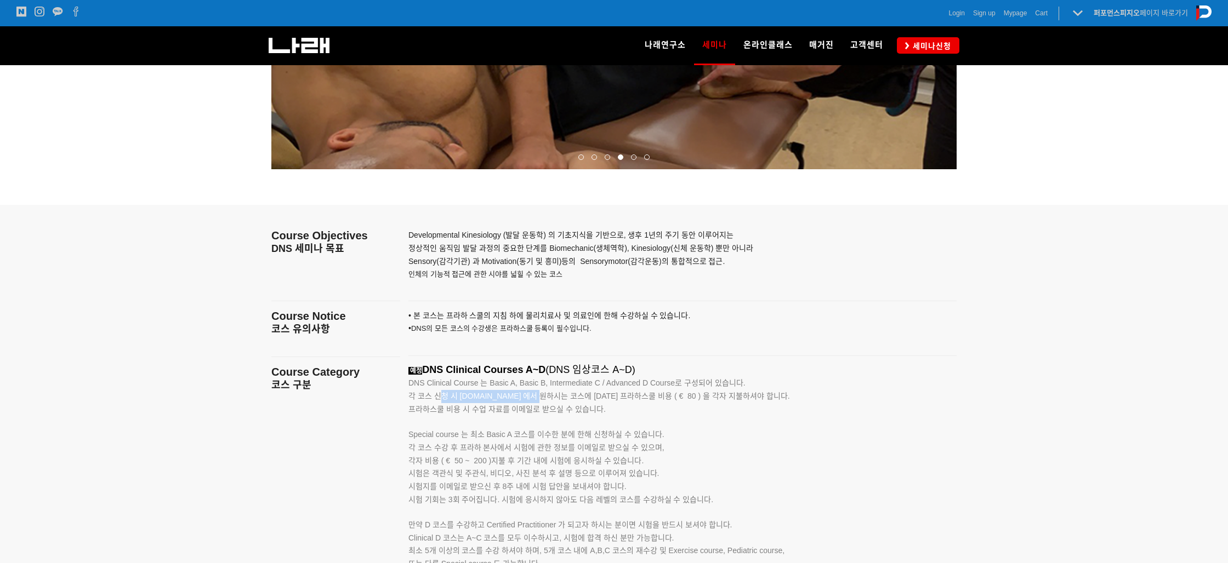
drag, startPoint x: 439, startPoint y: 399, endPoint x: 551, endPoint y: 415, distance: 112.9
click at [531, 403] on p "각 코스 신청 시 [DOMAIN_NAME] 에서 원하시는 코스에 [DATE] 프라하스쿨 비용 ( € 80 ) 을 각자 지불하셔야 합니다. 프라…" at bounding box center [668, 403] width 521 height 26
drag, startPoint x: 558, startPoint y: 418, endPoint x: 549, endPoint y: 419, distance: 9.9
click at [558, 416] on div "예정 DNS Clinical Courses A~D (DNS 임상코스 A~D) DNS Clinical Course 는 Basic A, Basic…" at bounding box center [668, 524] width 521 height 321
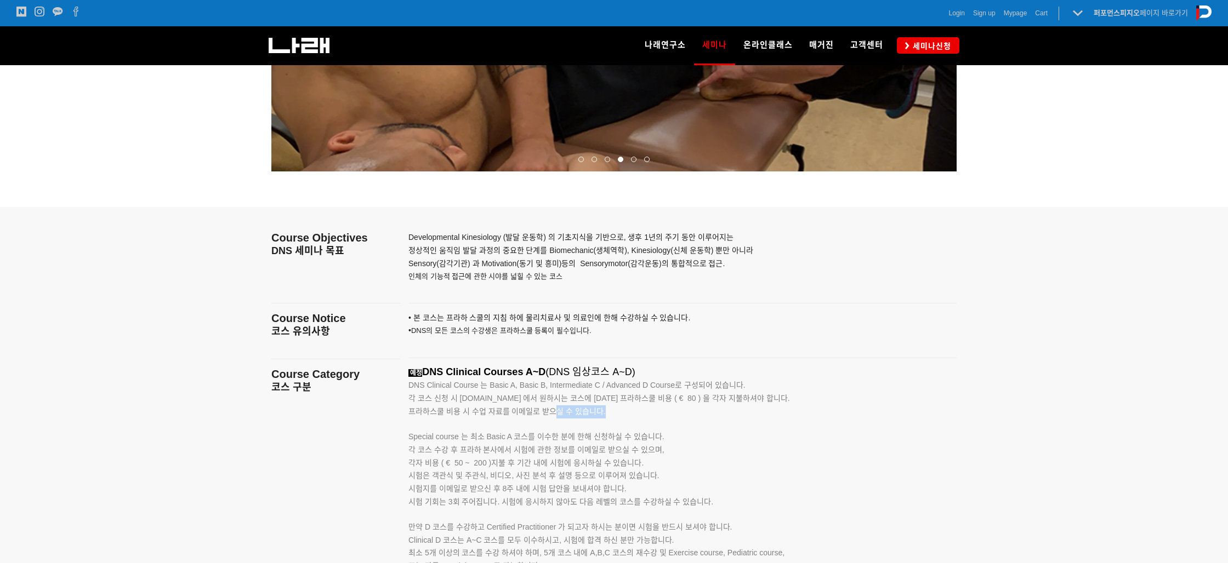
click at [704, 416] on p "각 코스 신청 시 [DOMAIN_NAME] 에서 원하시는 코스에 [DATE] 프라하스쿨 비용 ( € 80 ) 을 각자 지불하셔야 합니다. 프라…" at bounding box center [668, 405] width 521 height 26
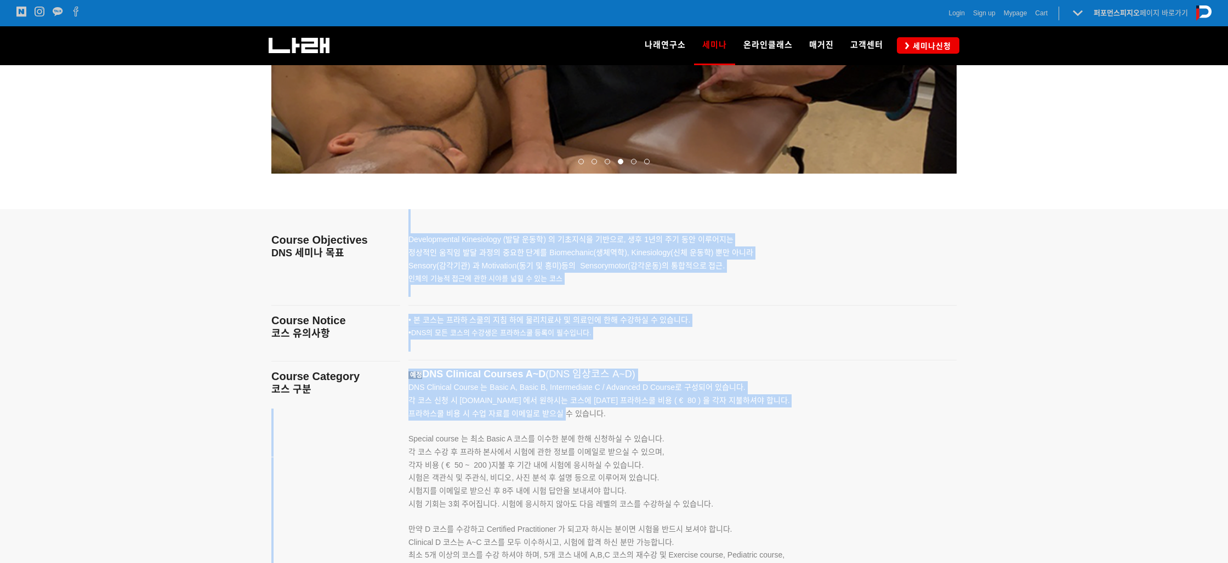
drag, startPoint x: 472, startPoint y: 411, endPoint x: 581, endPoint y: 420, distance: 109.4
click at [564, 418] on main "Course Objectives DNS 세미나 목표 Course Notice 코스 유의사항 Course Category 코스 구분 Course…" at bounding box center [613, 506] width 701 height 595
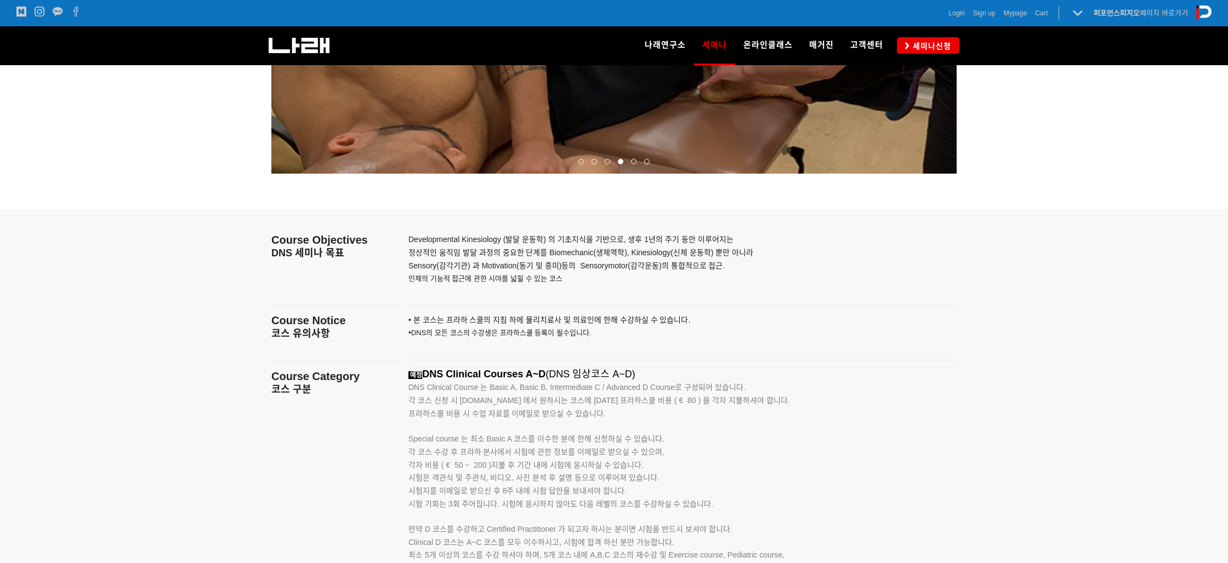
click at [581, 420] on p "각 코스 신청 시 [DOMAIN_NAME] 에서 원하시는 코스에 [DATE] 프라하스쿨 비용 ( € 80 ) 을 각자 지불하셔야 합니다. 프라…" at bounding box center [668, 408] width 521 height 26
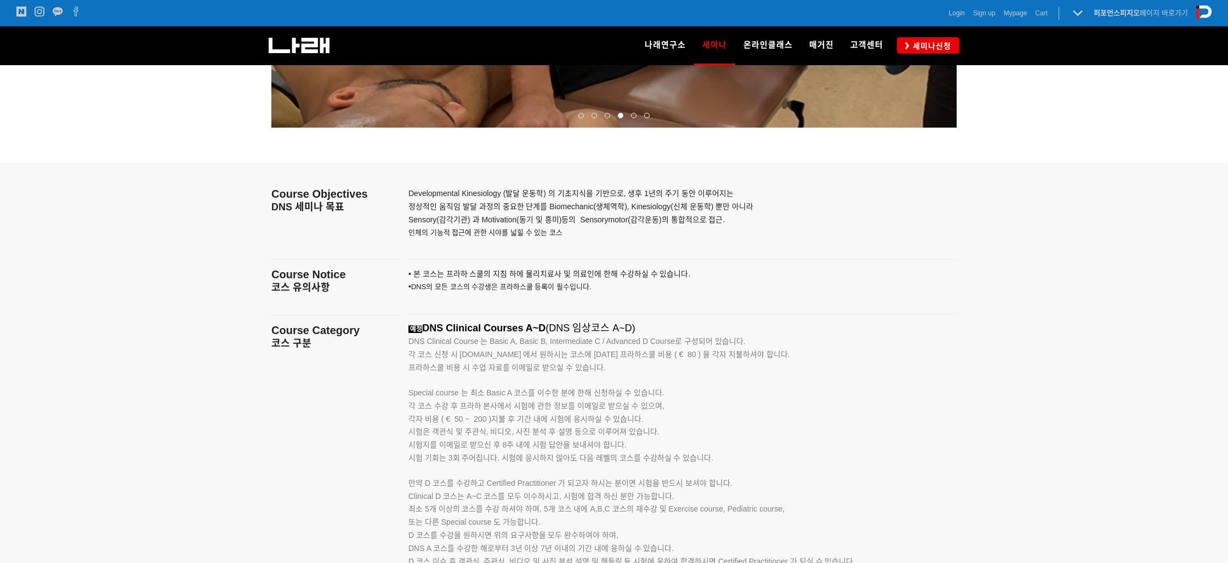
scroll to position [1540, 0]
drag, startPoint x: 412, startPoint y: 395, endPoint x: 505, endPoint y: 399, distance: 93.3
click at [505, 399] on div "예정 DNS Clinical Courses A~D (DNS 임상코스 A~D) DNS Clinical Course 는 Basic A, Basic…" at bounding box center [668, 482] width 521 height 321
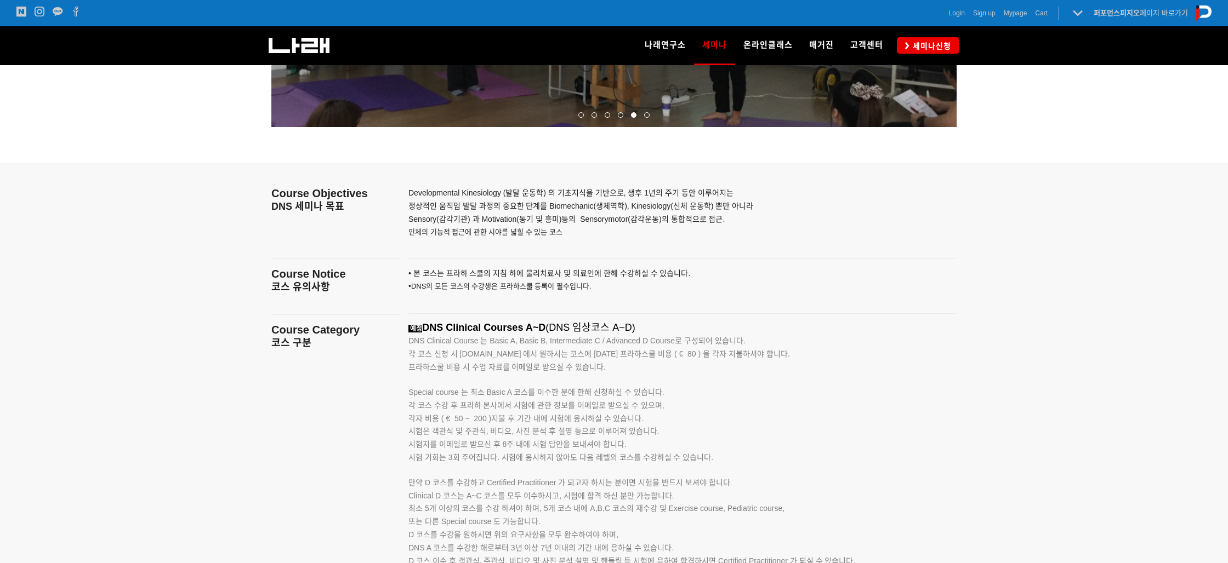
click at [523, 440] on span "시험지를 이메일로 받으신 후 8주 내에 시험 답안을 보내셔야 합니다." at bounding box center [517, 444] width 218 height 9
drag, startPoint x: 467, startPoint y: 395, endPoint x: 730, endPoint y: 441, distance: 267.0
click at [729, 436] on div "예정 DNS Clinical Courses A~D (DNS 임상코스 A~D) DNS Clinical Course 는 Basic A, Basic…" at bounding box center [668, 482] width 521 height 321
click at [730, 441] on p "각 코스 수강 후 프라하 본사에서 시험에 관한 정보를 이메일로 받으실 수 있으며, 각자 비용 ( € 50 ~ 200 )지불 후 기간 내에 시험…" at bounding box center [668, 425] width 521 height 52
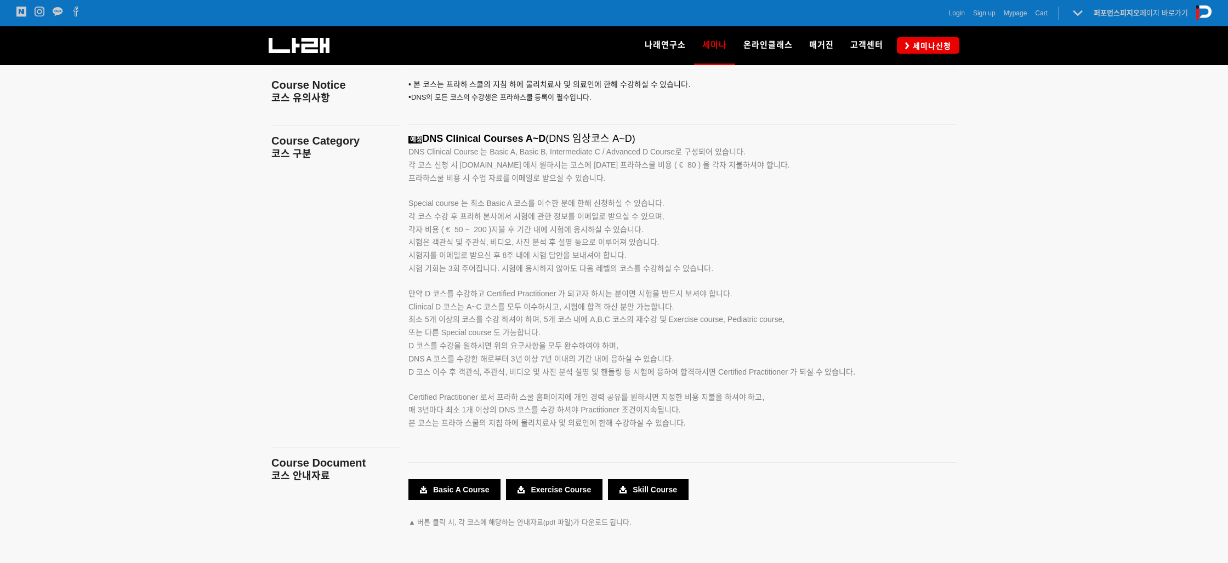
scroll to position [1773, 0]
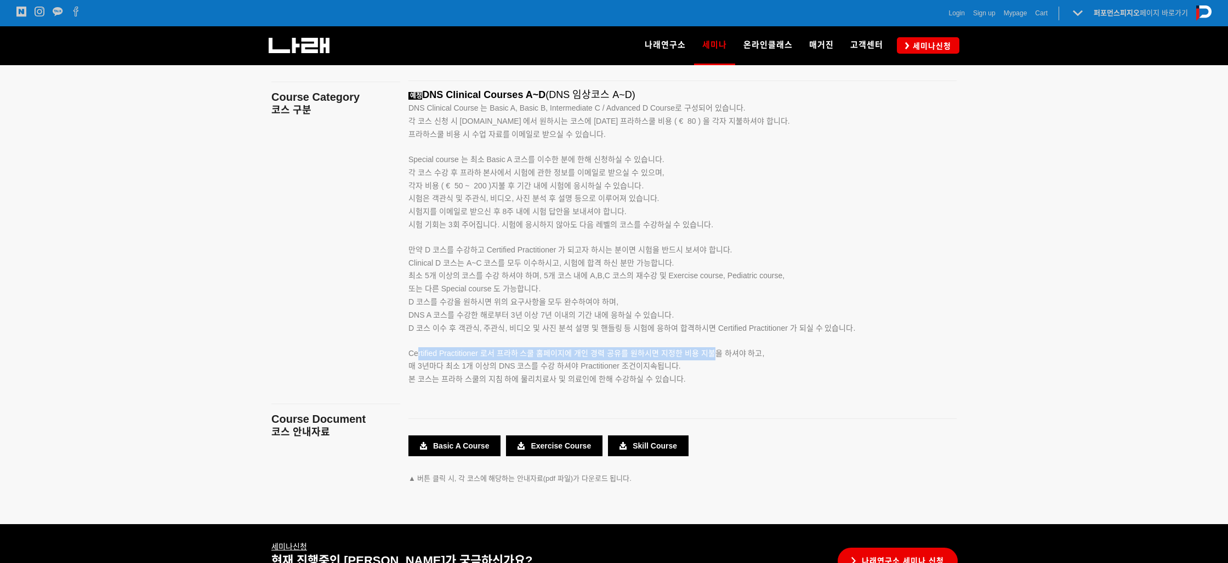
drag, startPoint x: 418, startPoint y: 352, endPoint x: 716, endPoint y: 359, distance: 298.7
click at [716, 359] on p "Certified Practitioner 로서 프라하 스쿨 홈페이지에 개인 경력 공유를 원하시면 지정한 비용 지불을 하셔야 하고, 매 3년마다…" at bounding box center [668, 354] width 521 height 38
click at [720, 373] on p "본 코스는 프라하 스쿨의 지침 하에 물리치료사 및 의료인에 한해 수강하실 수 있습니다." at bounding box center [668, 379] width 521 height 13
drag, startPoint x: 503, startPoint y: 350, endPoint x: 695, endPoint y: 362, distance: 192.7
click at [696, 359] on p "Certified Practitioner 로서 프라하 스쿨 홈페이지에 개인 경력 공유를 원하시면 지정한 비용 지불을 하셔야 하고, 매 3년마다…" at bounding box center [668, 354] width 521 height 38
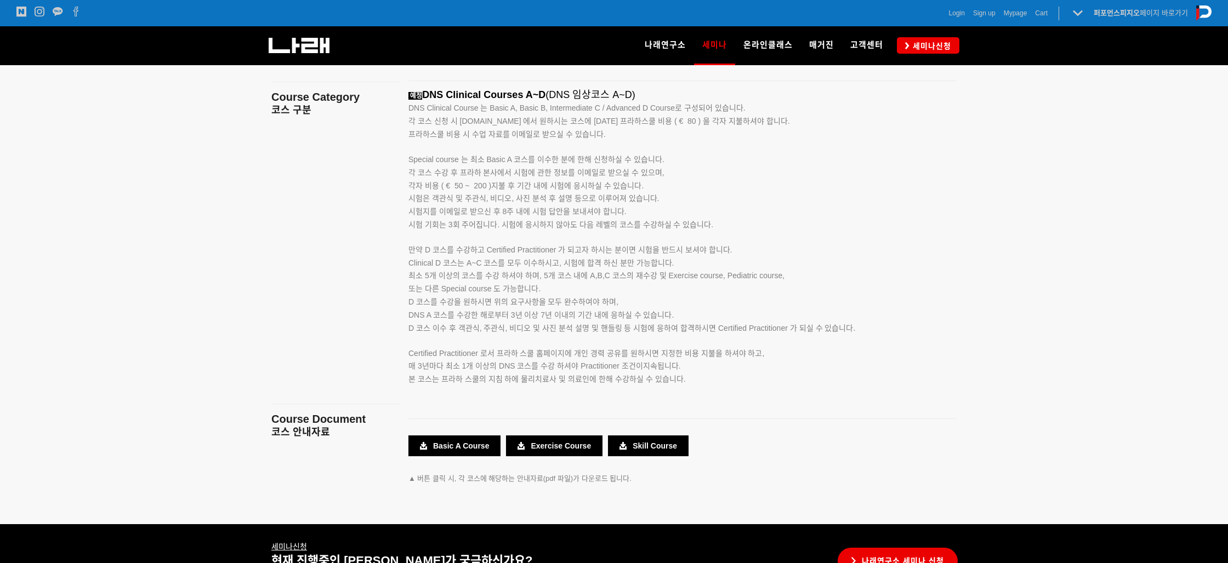
drag, startPoint x: 567, startPoint y: 393, endPoint x: 535, endPoint y: 392, distance: 32.4
click at [567, 393] on p at bounding box center [668, 392] width 521 height 12
drag, startPoint x: 424, startPoint y: 365, endPoint x: 591, endPoint y: 380, distance: 167.8
click at [643, 374] on div "예정 DNS Clinical Courses A~D (DNS 임상코스 A~D) DNS Clinical Course 는 Basic A, Basic…" at bounding box center [668, 249] width 521 height 321
click at [493, 380] on span "본 코스는 프라하 스쿨의 지침 하에 물리치료사 및 의료인에 한해 수강하실 수 있습니다." at bounding box center [546, 379] width 277 height 9
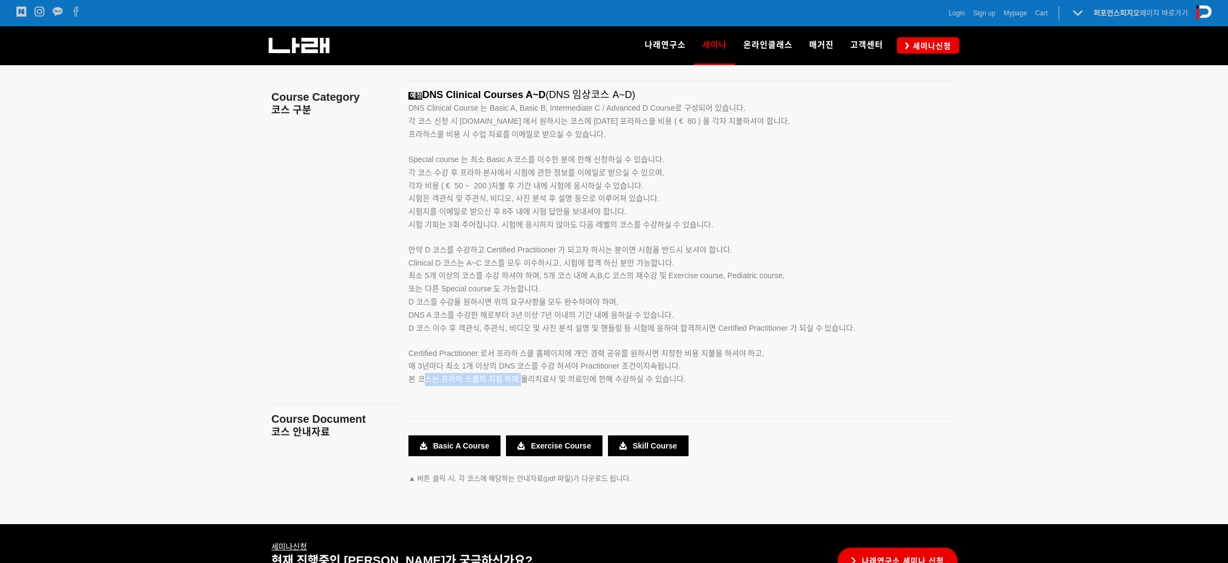
drag, startPoint x: 425, startPoint y: 376, endPoint x: 542, endPoint y: 391, distance: 118.2
click at [524, 381] on span "본 코스는 프라하 스쿨의 지침 하에 물리치료사 및 의료인에 한해 수강하실 수 있습니다." at bounding box center [546, 379] width 277 height 9
click at [565, 402] on p at bounding box center [668, 404] width 521 height 12
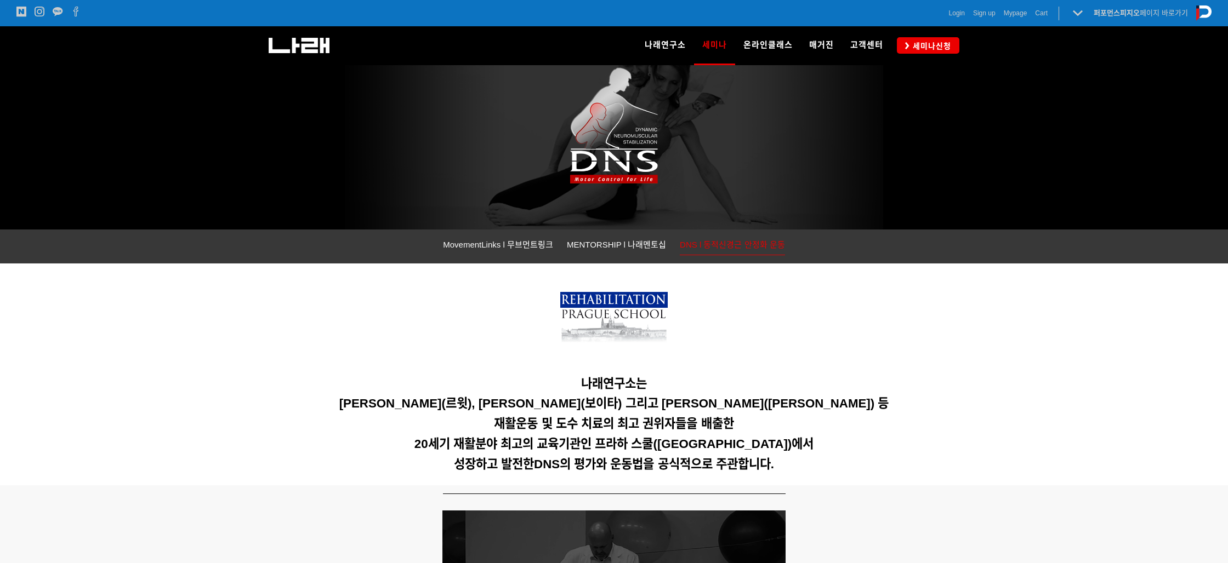
scroll to position [0, 0]
